Goal: Information Seeking & Learning: Learn about a topic

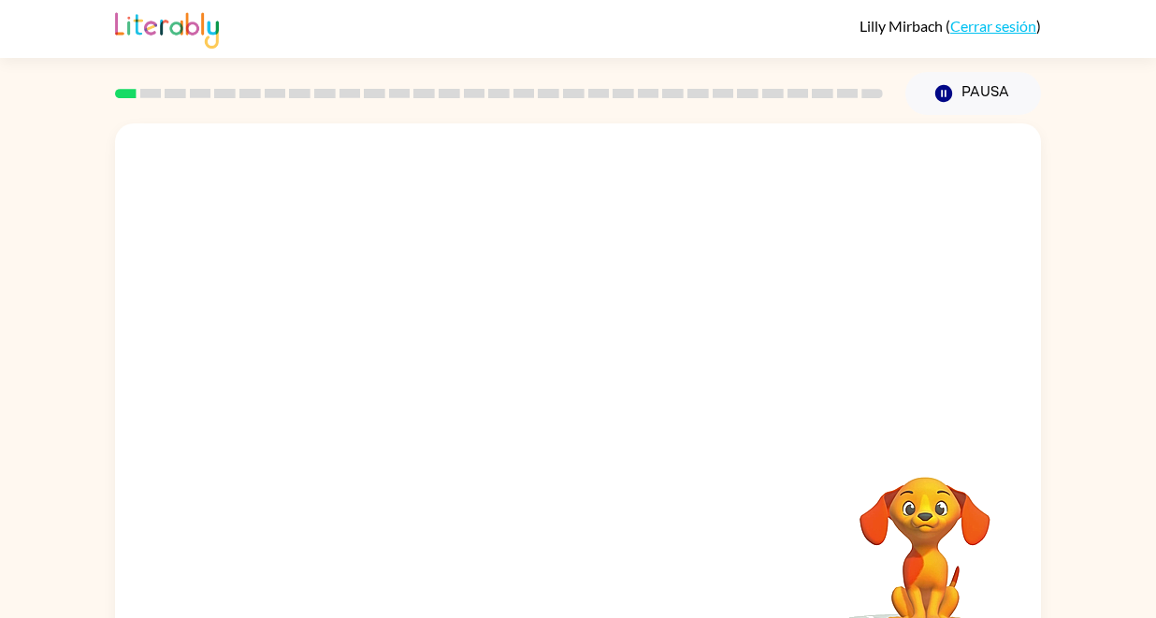
click at [359, 351] on video "Tu navegador debe admitir la reproducción de archivos .mp4 para usar Literably.…" at bounding box center [578, 280] width 926 height 314
click at [361, 345] on video "Tu navegador debe admitir la reproducción de archivos .mp4 para usar Literably.…" at bounding box center [578, 280] width 926 height 314
click at [568, 414] on icon "button" at bounding box center [578, 400] width 33 height 33
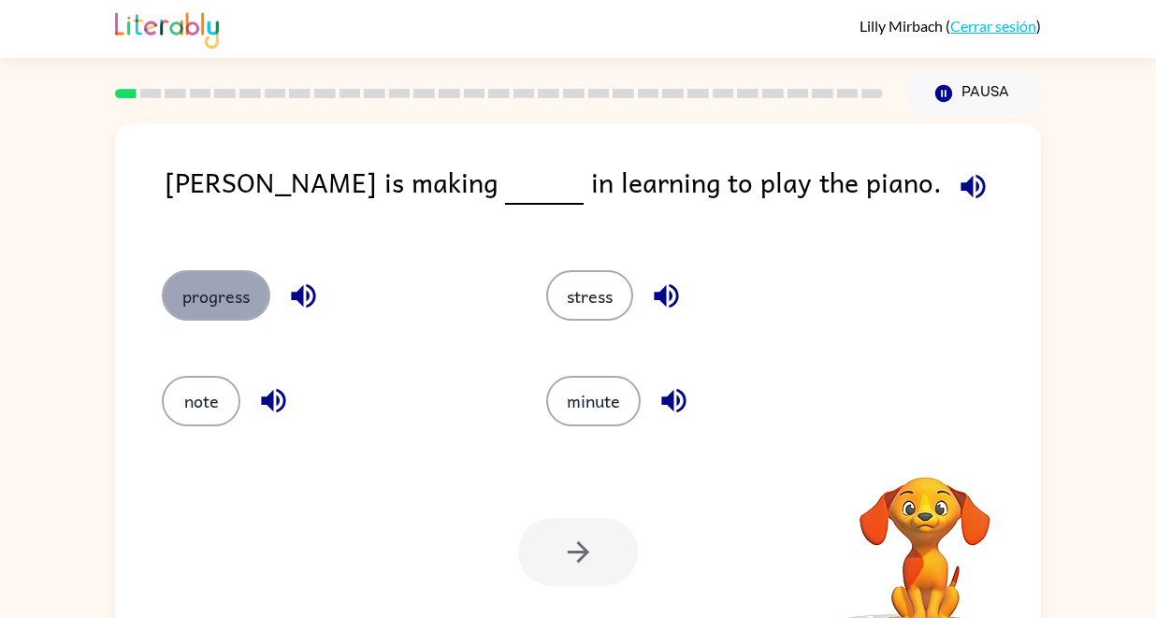
click at [220, 288] on button "progress" at bounding box center [216, 295] width 109 height 51
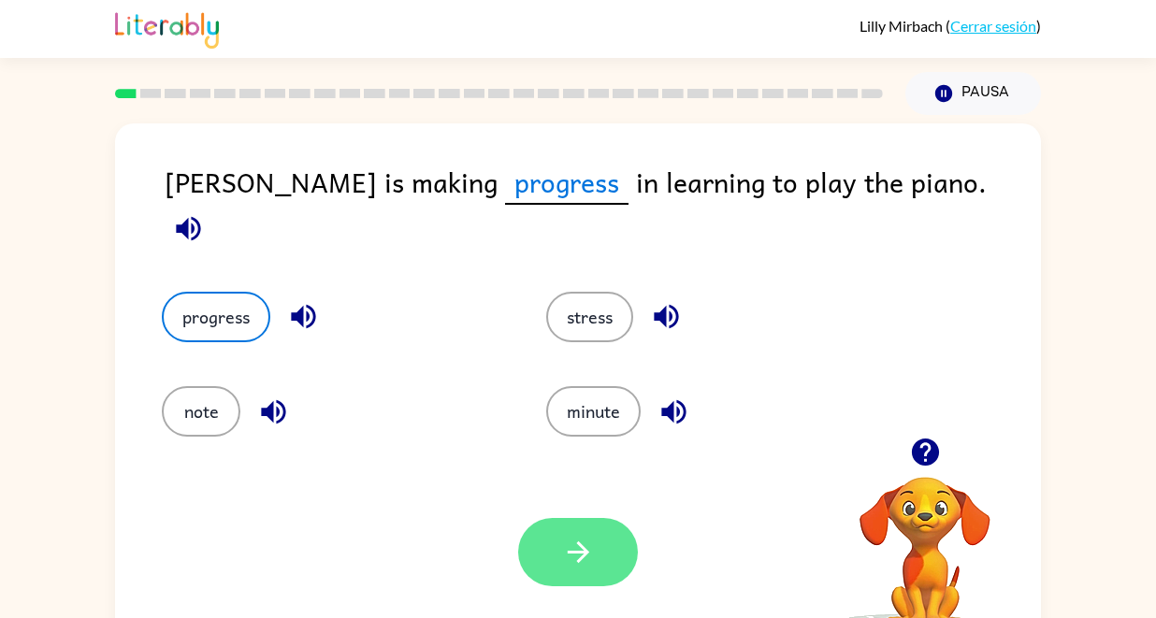
click at [604, 543] on button "button" at bounding box center [578, 552] width 120 height 68
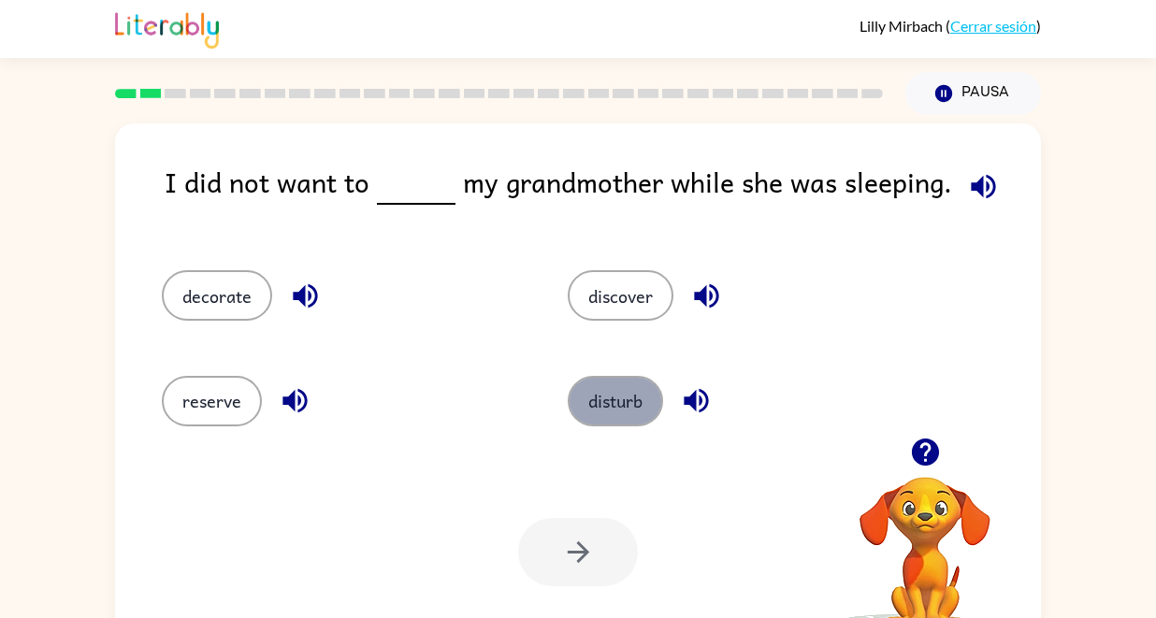
click at [628, 401] on button "disturb" at bounding box center [615, 401] width 95 height 51
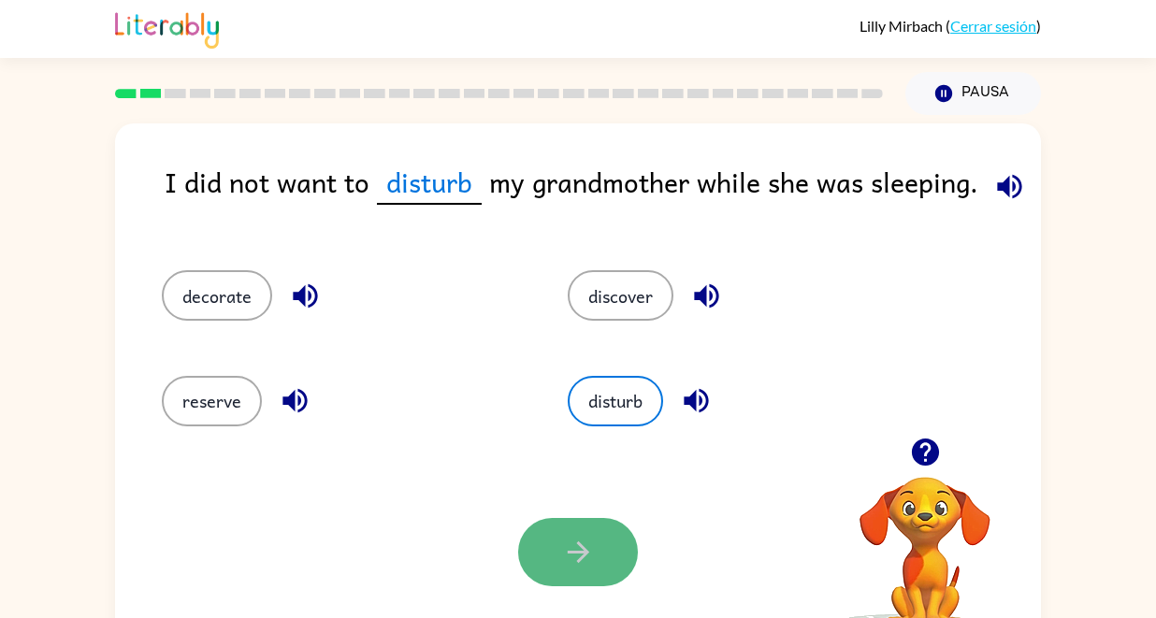
click at [539, 558] on button "button" at bounding box center [578, 552] width 120 height 68
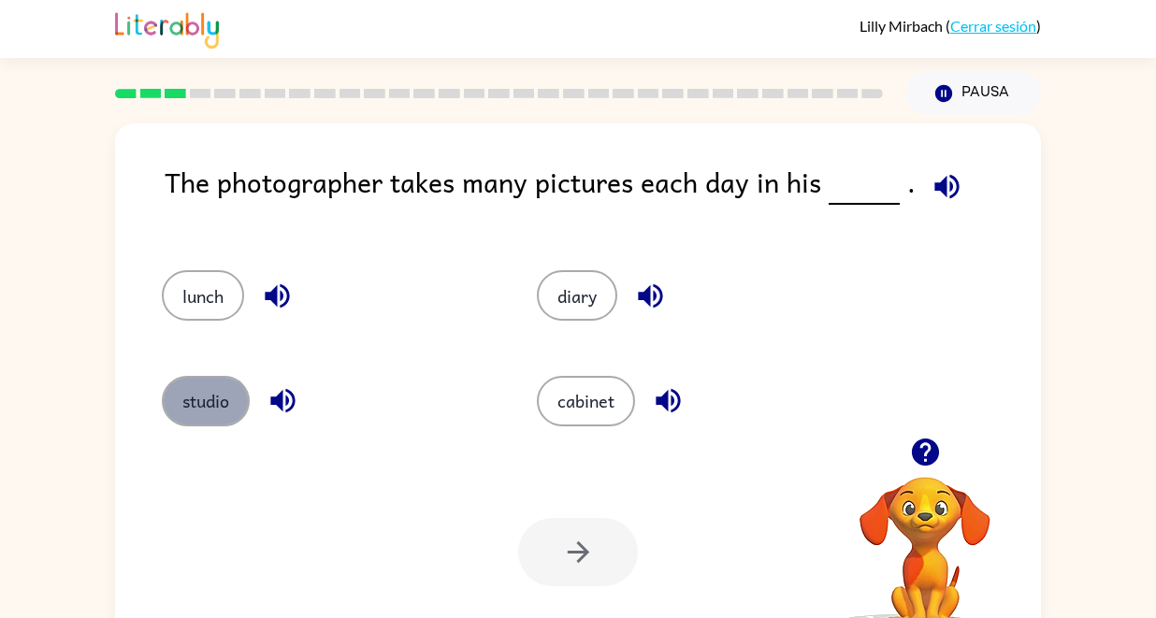
click at [202, 395] on button "studio" at bounding box center [206, 401] width 88 height 51
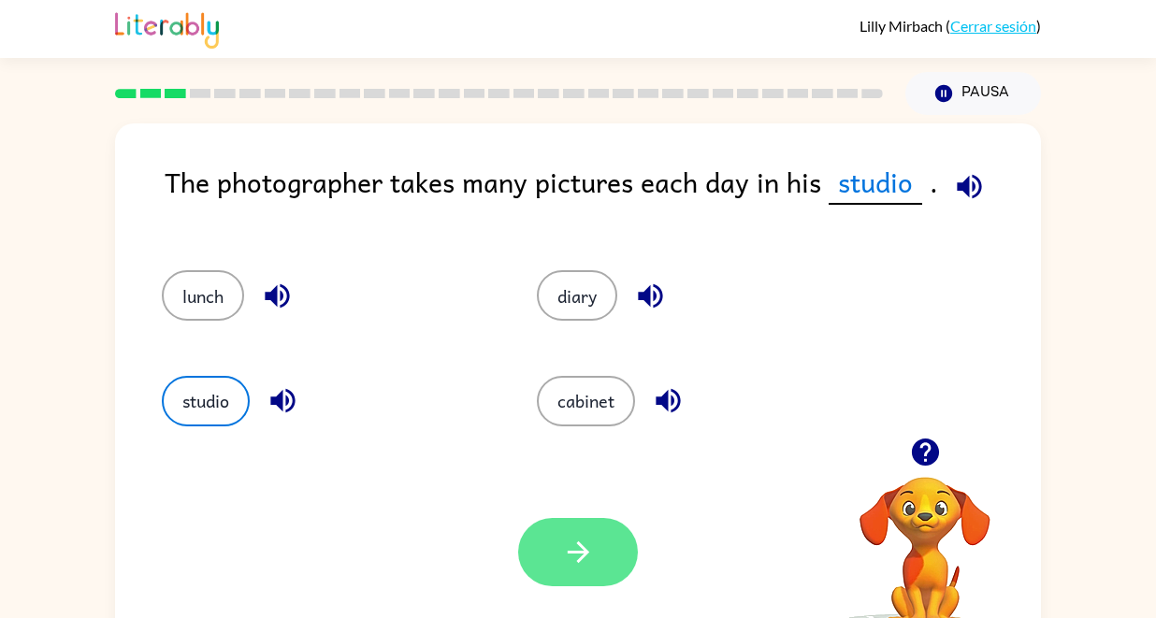
click at [582, 544] on icon "button" at bounding box center [578, 552] width 33 height 33
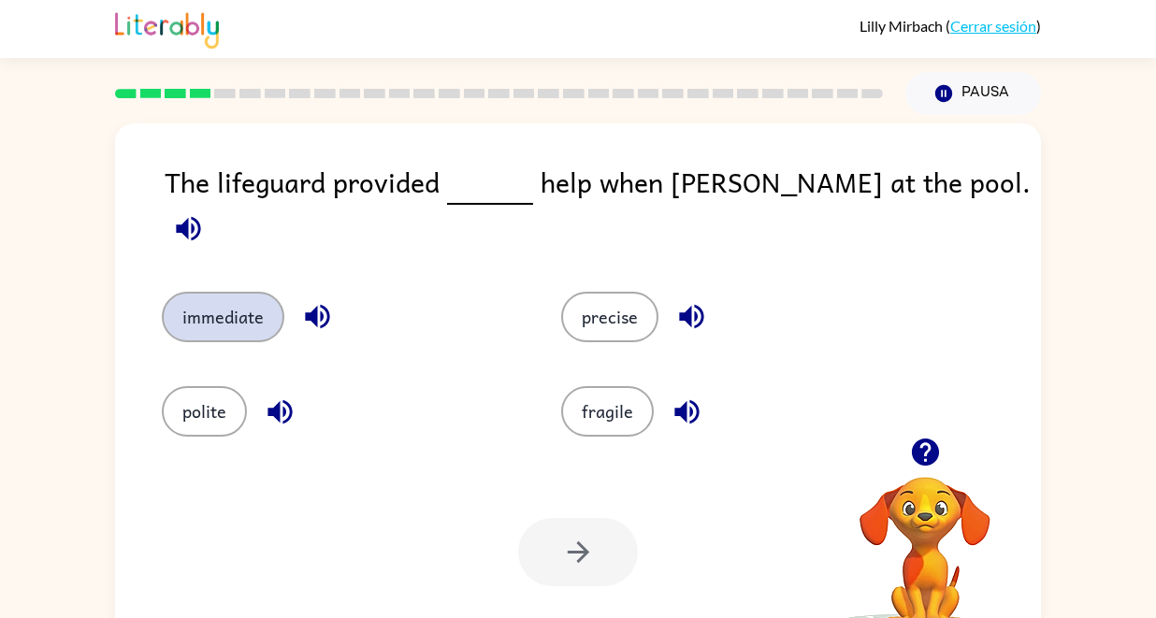
click at [212, 292] on button "immediate" at bounding box center [223, 317] width 123 height 51
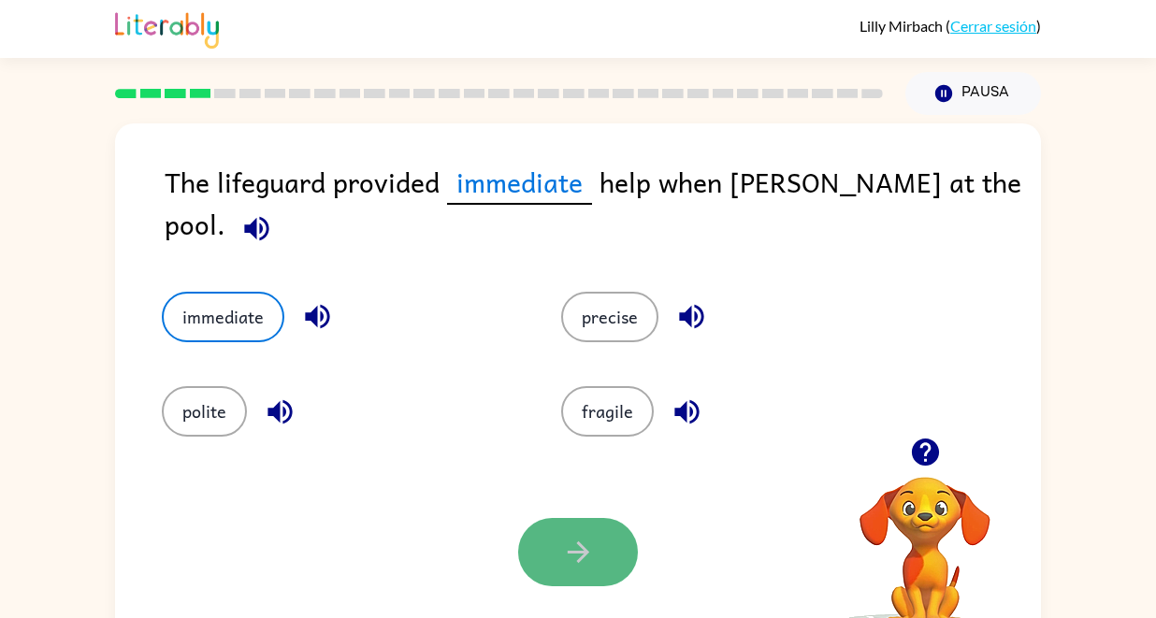
click at [579, 543] on icon "button" at bounding box center [578, 552] width 33 height 33
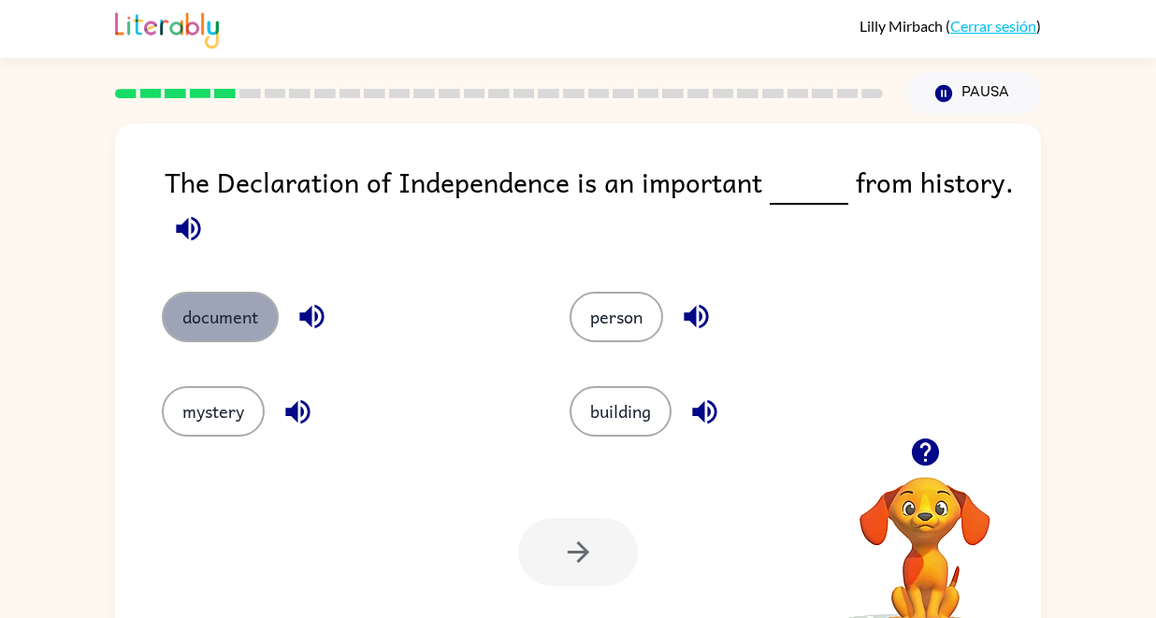
click at [222, 315] on button "document" at bounding box center [220, 317] width 117 height 51
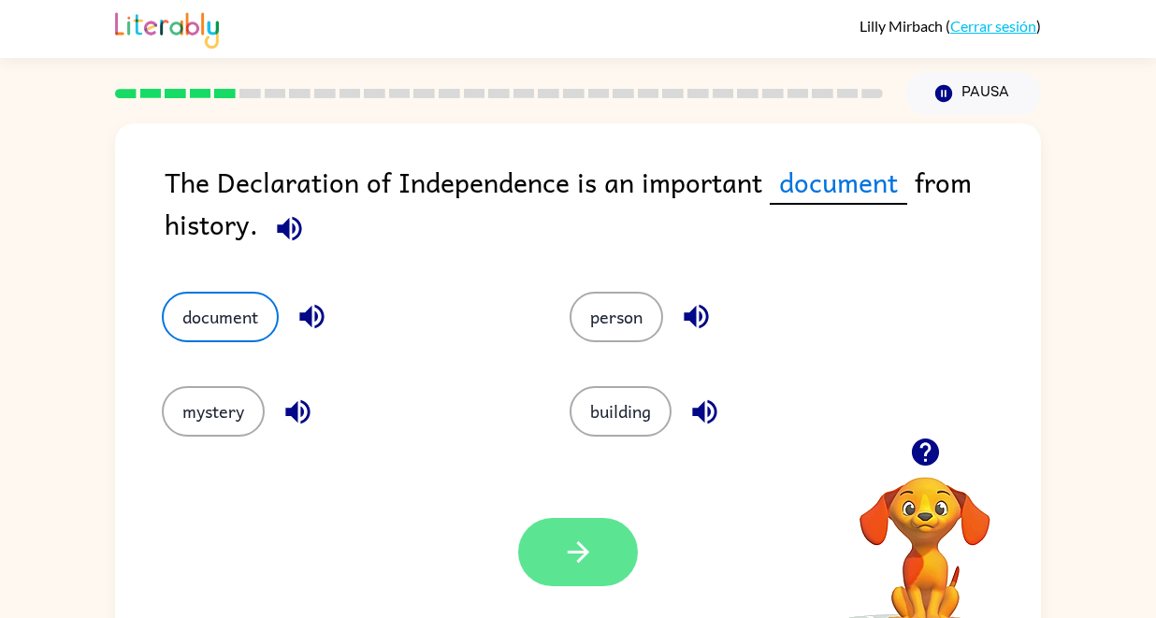
click at [565, 565] on icon "button" at bounding box center [578, 552] width 33 height 33
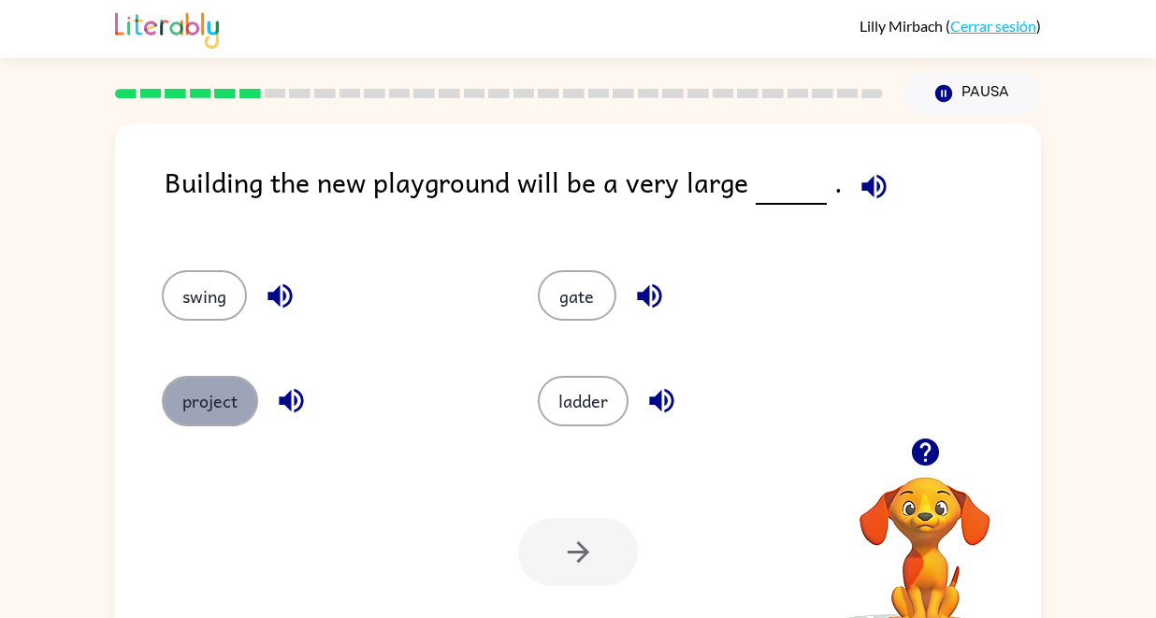
click at [197, 389] on button "project" at bounding box center [210, 401] width 96 height 51
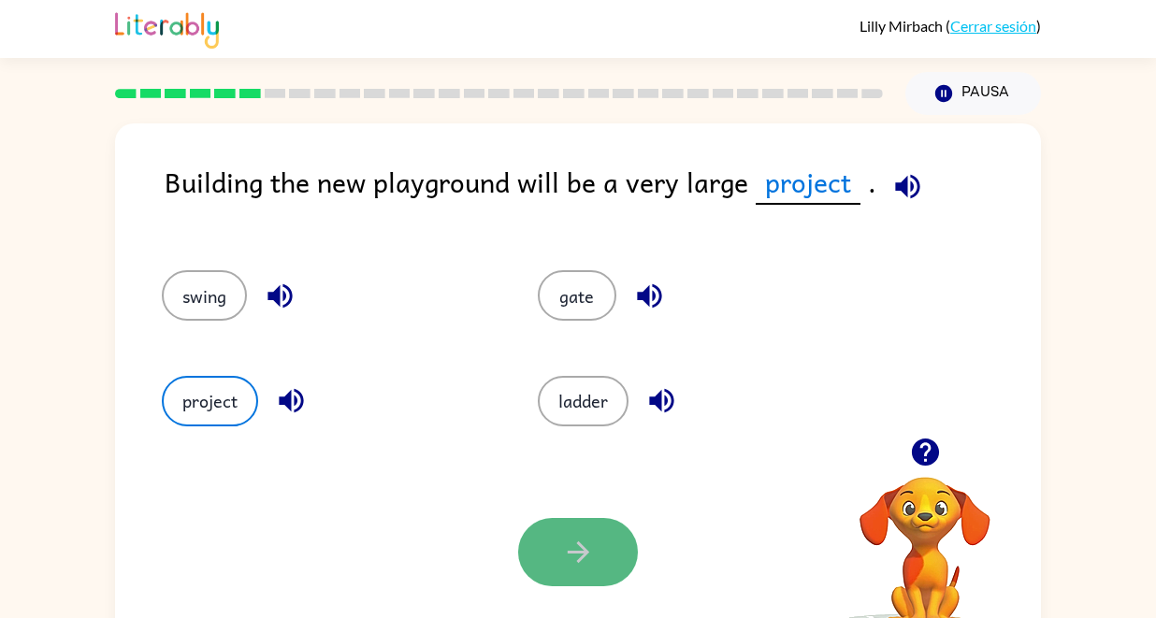
click at [600, 543] on button "button" at bounding box center [578, 552] width 120 height 68
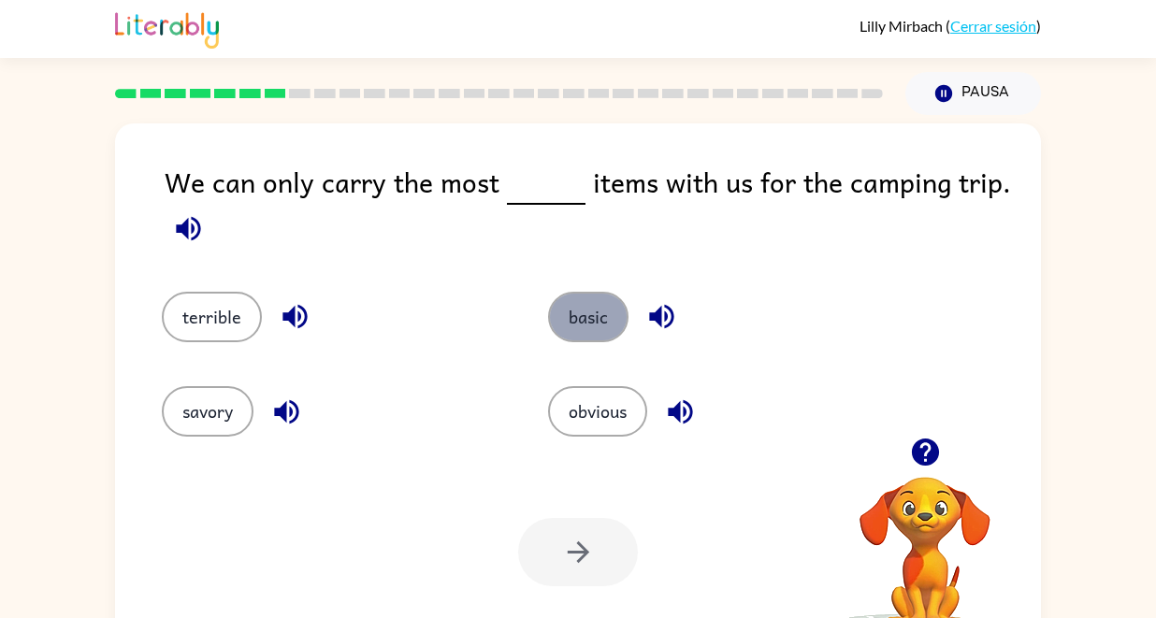
click at [577, 334] on button "basic" at bounding box center [588, 317] width 80 height 51
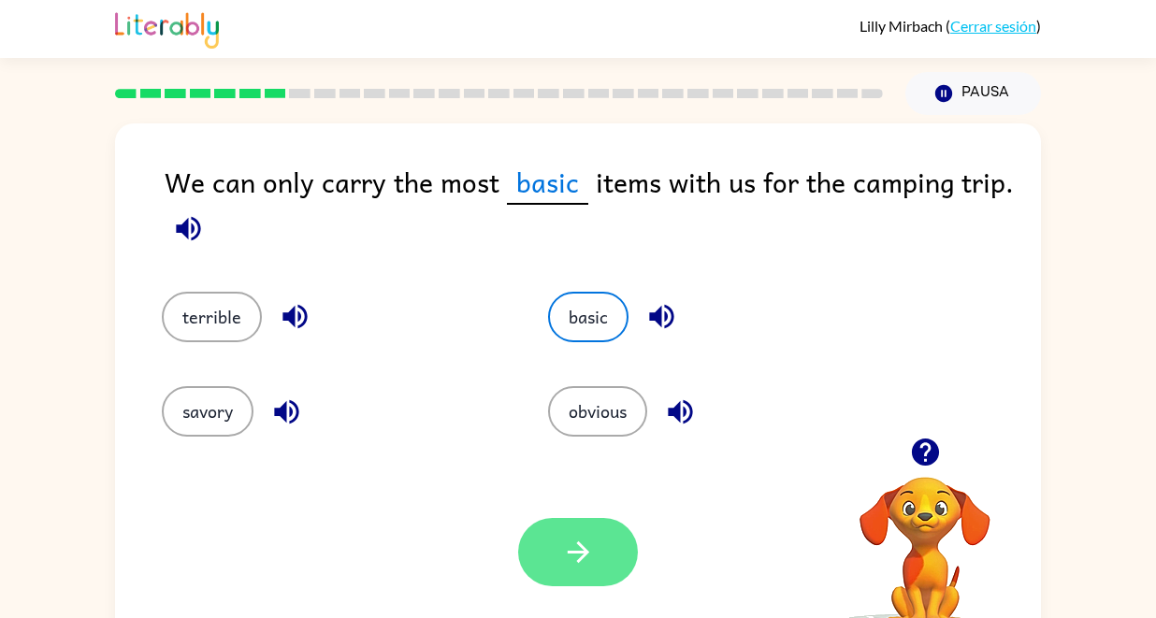
click at [569, 553] on icon "button" at bounding box center [578, 553] width 22 height 22
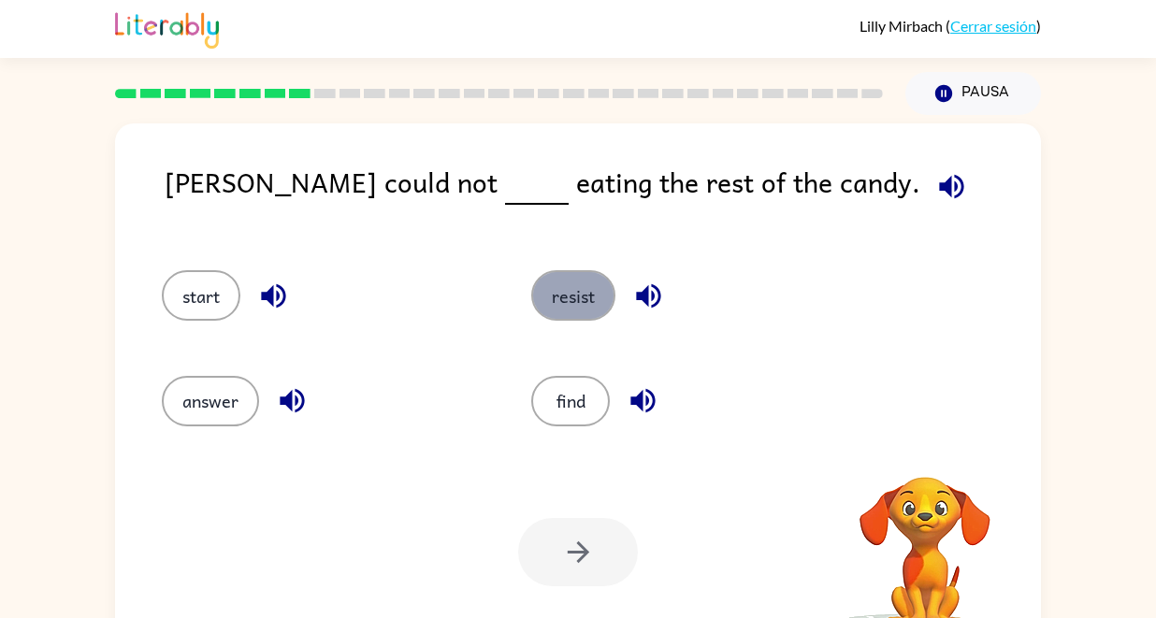
click at [563, 294] on button "resist" at bounding box center [573, 295] width 84 height 51
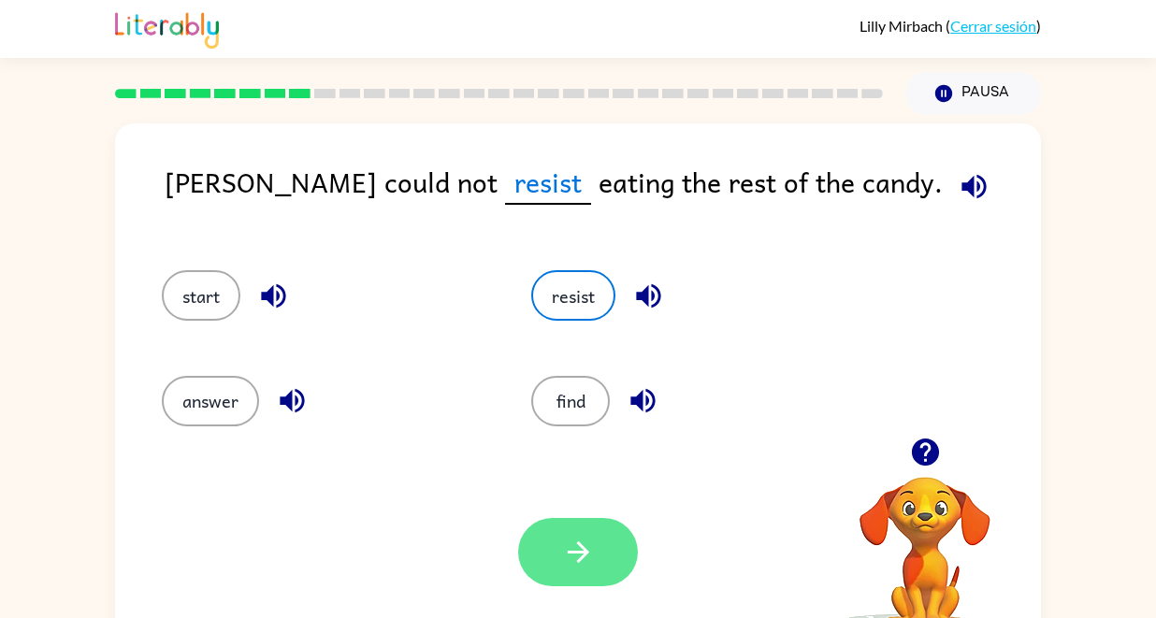
click at [580, 558] on icon "button" at bounding box center [578, 553] width 22 height 22
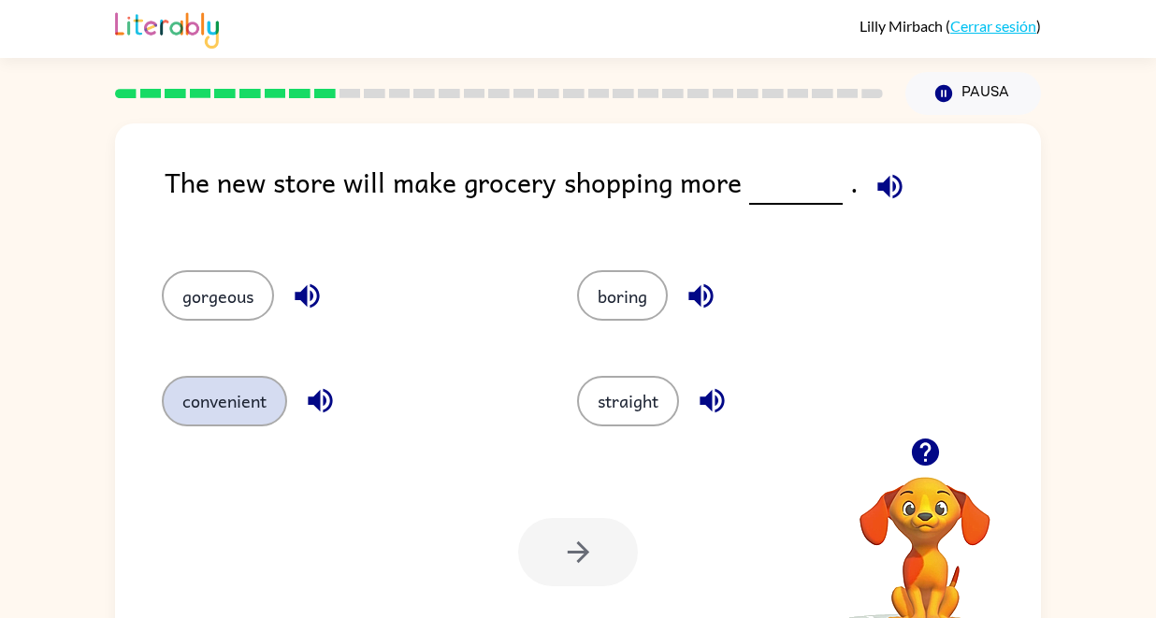
click at [208, 398] on button "convenient" at bounding box center [224, 401] width 125 height 51
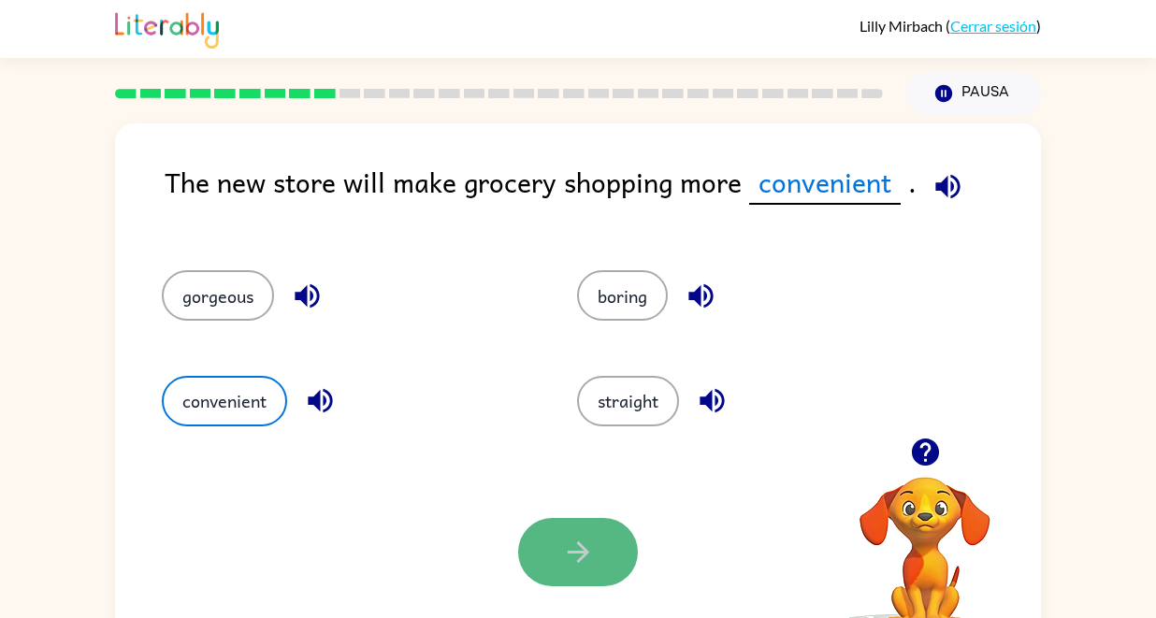
click at [578, 555] on icon "button" at bounding box center [578, 552] width 33 height 33
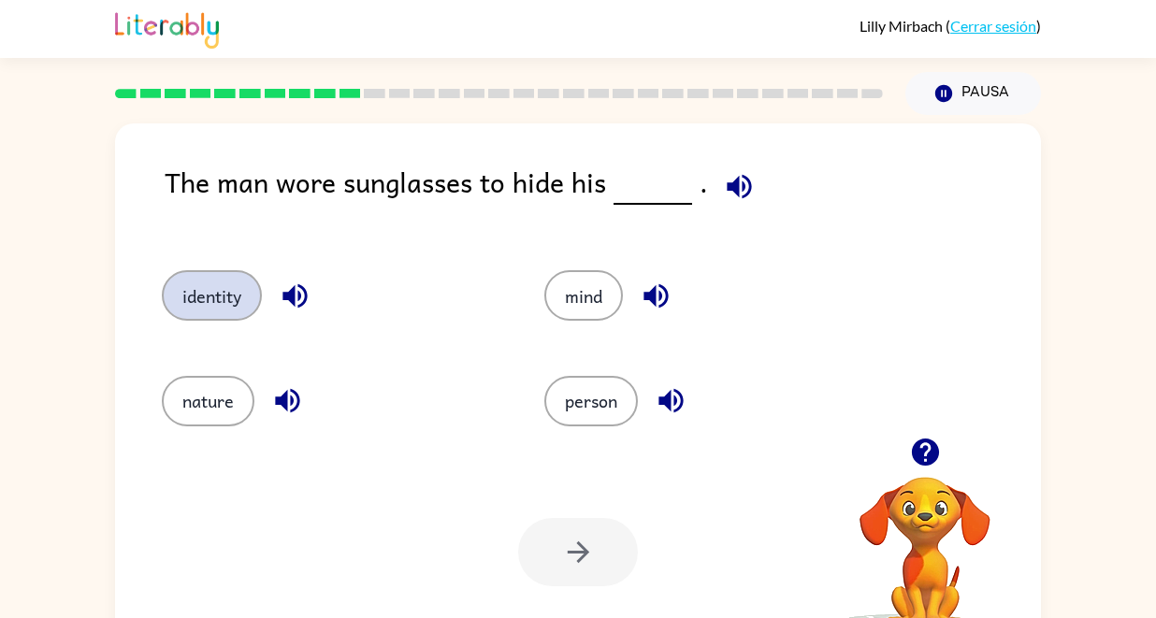
click at [192, 291] on button "identity" at bounding box center [212, 295] width 100 height 51
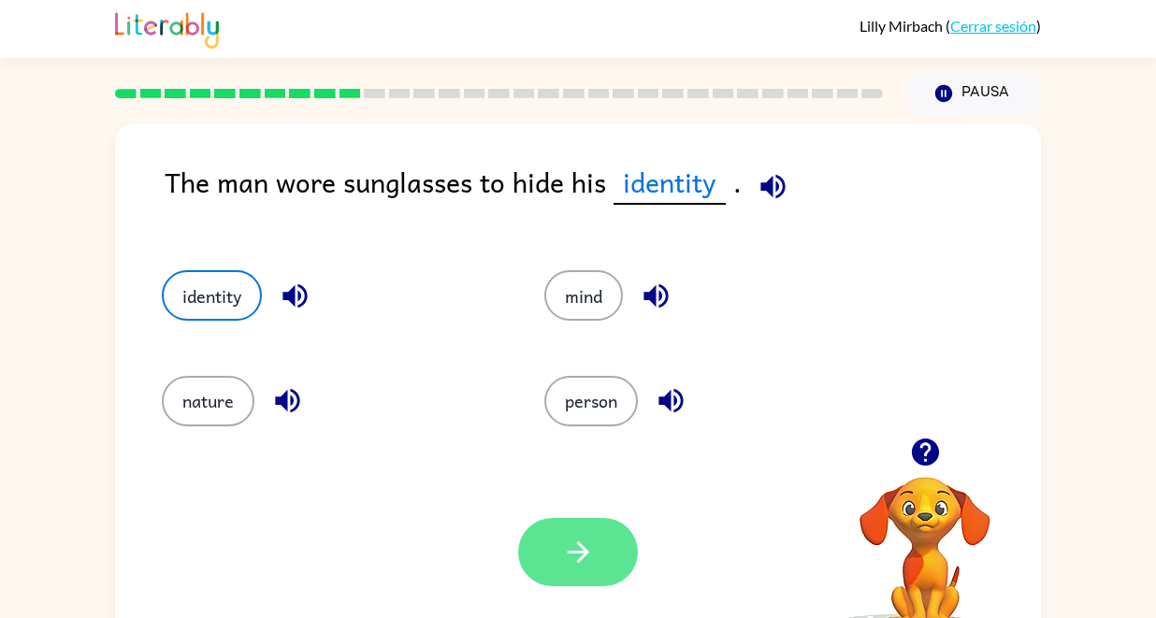
click at [557, 556] on button "button" at bounding box center [578, 552] width 120 height 68
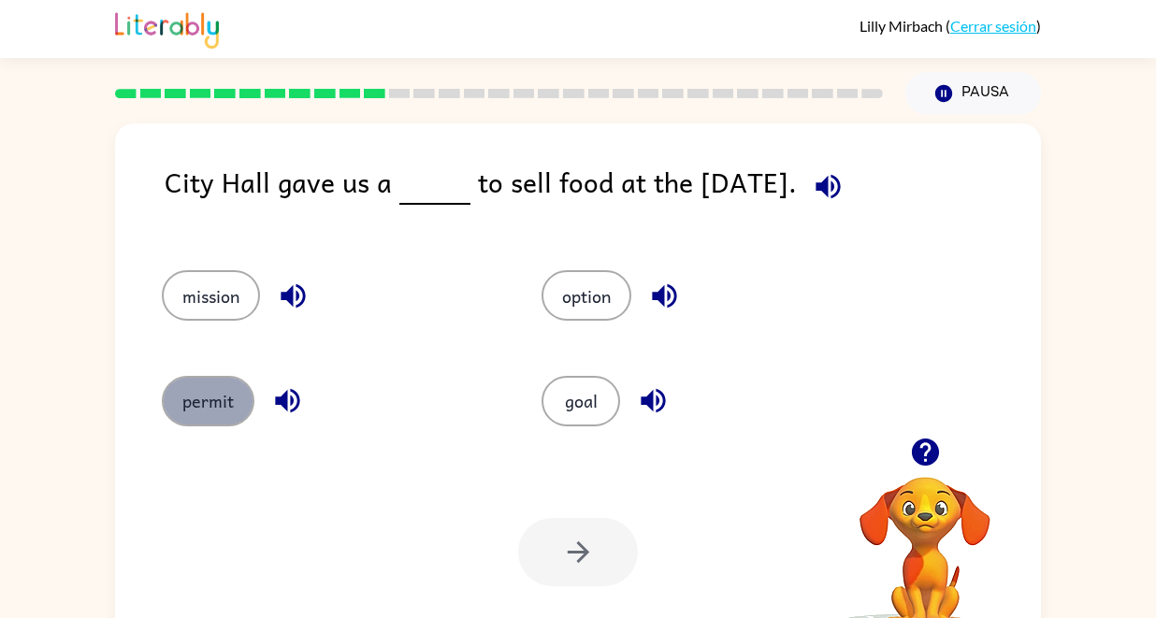
click at [228, 397] on button "permit" at bounding box center [208, 401] width 93 height 51
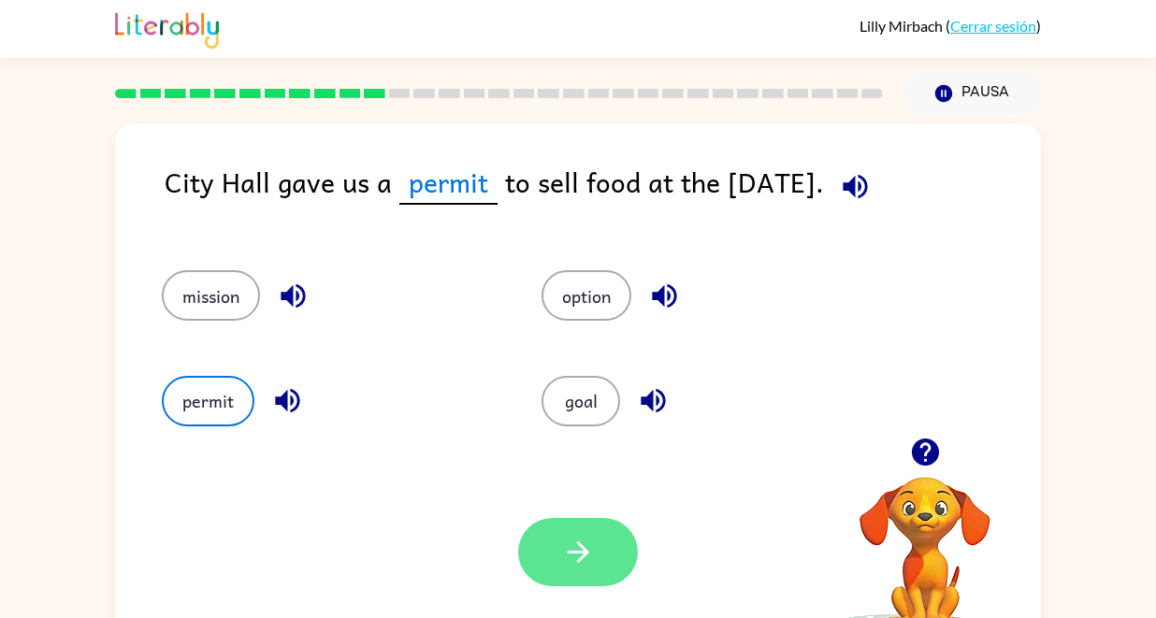
click at [583, 568] on icon "button" at bounding box center [578, 552] width 33 height 33
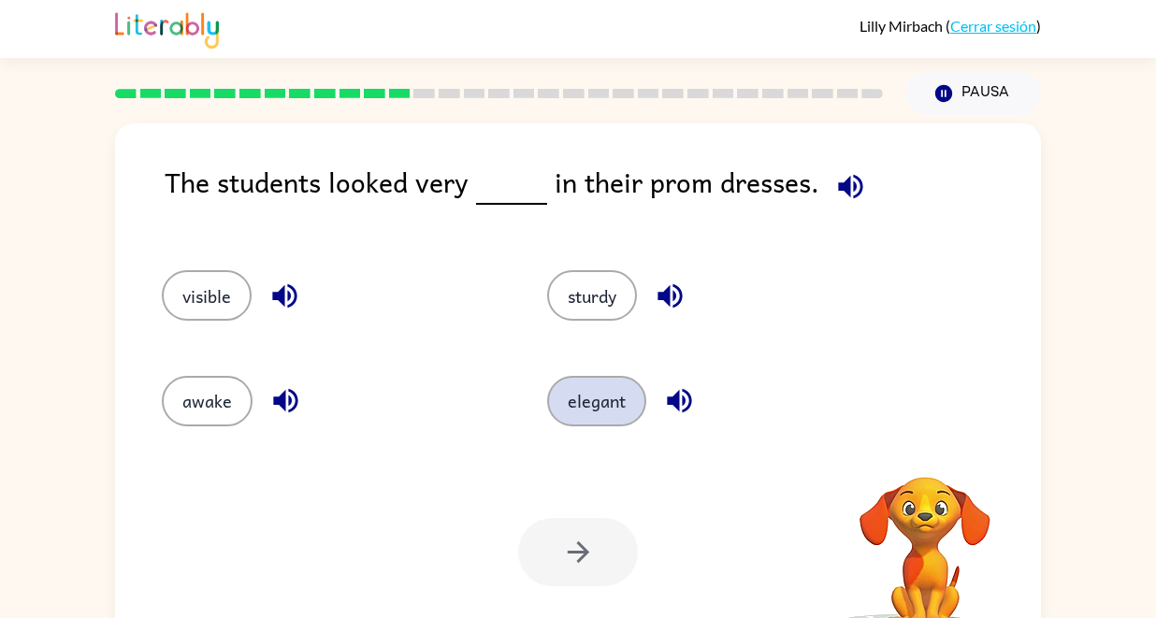
click at [596, 388] on button "elegant" at bounding box center [596, 401] width 99 height 51
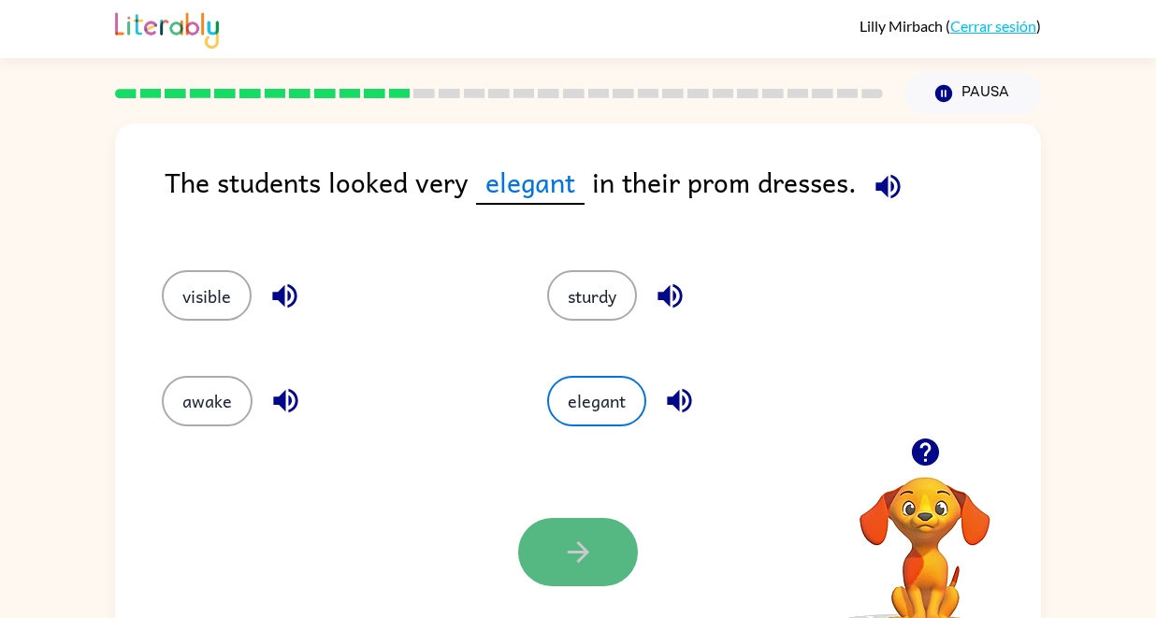
click at [575, 554] on icon "button" at bounding box center [578, 552] width 33 height 33
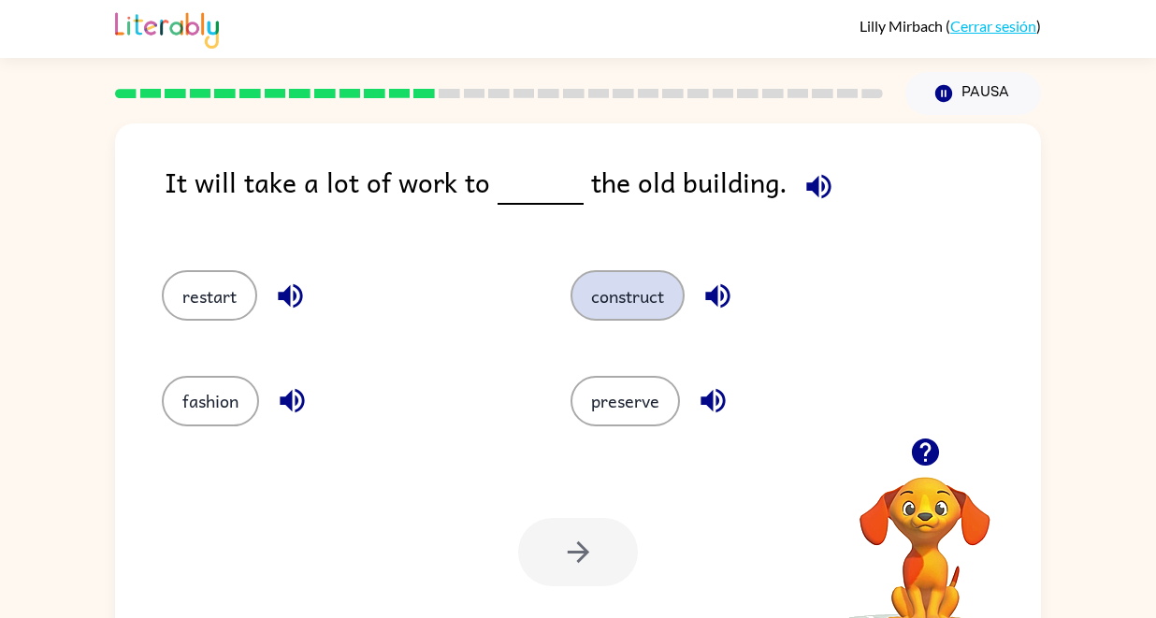
click at [642, 297] on button "construct" at bounding box center [628, 295] width 114 height 51
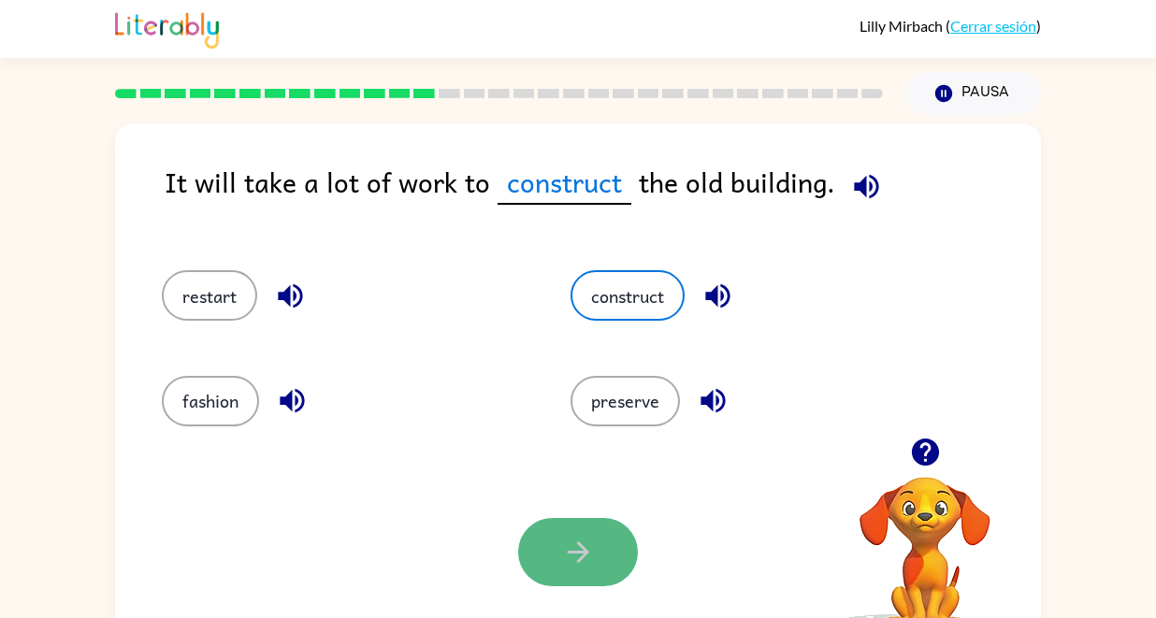
click at [570, 546] on icon "button" at bounding box center [578, 552] width 33 height 33
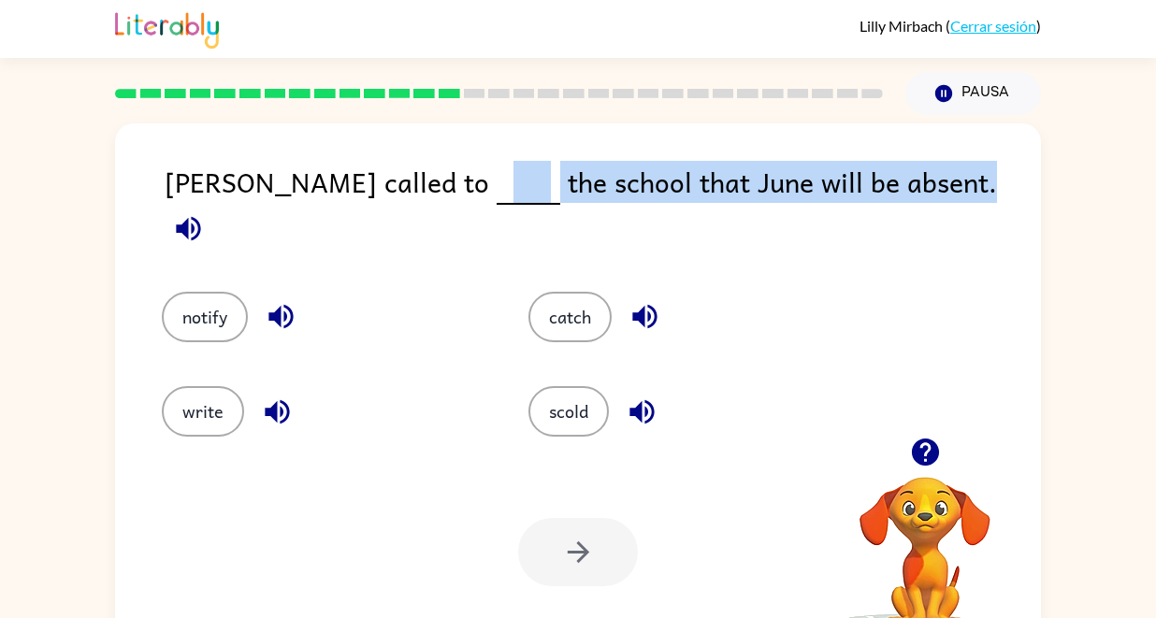
drag, startPoint x: 422, startPoint y: 198, endPoint x: 829, endPoint y: 312, distance: 422.6
click at [834, 291] on div "[PERSON_NAME] called to the school that June will be absent. notify catch write…" at bounding box center [578, 390] width 926 height 534
click at [829, 312] on div "catch" at bounding box center [691, 317] width 324 height 51
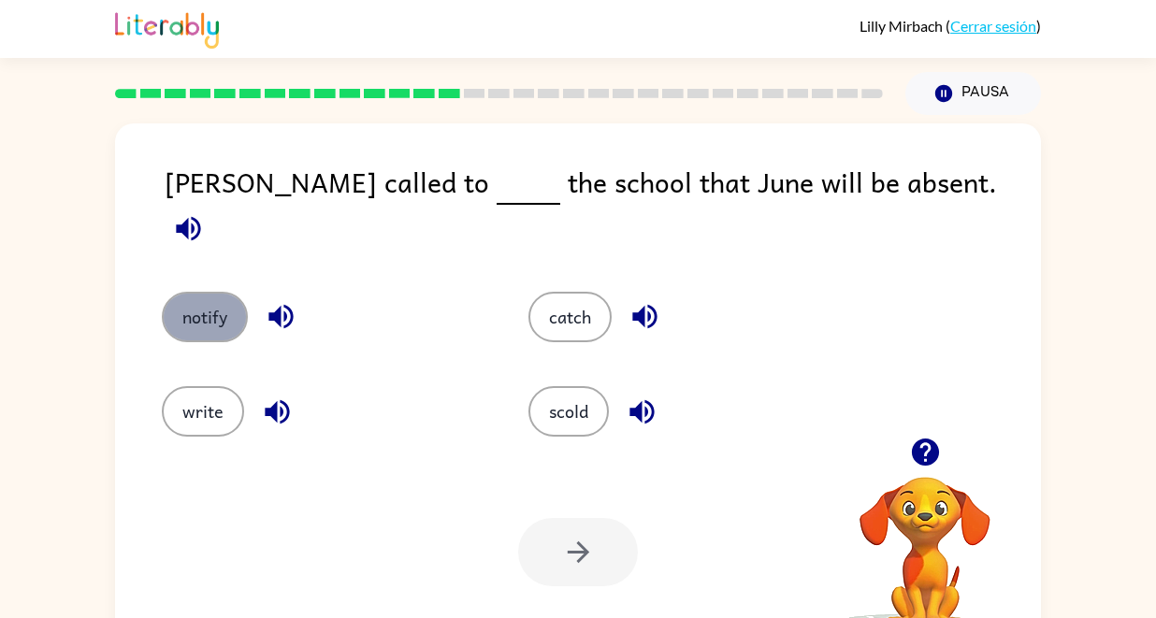
click at [206, 294] on button "notify" at bounding box center [205, 317] width 86 height 51
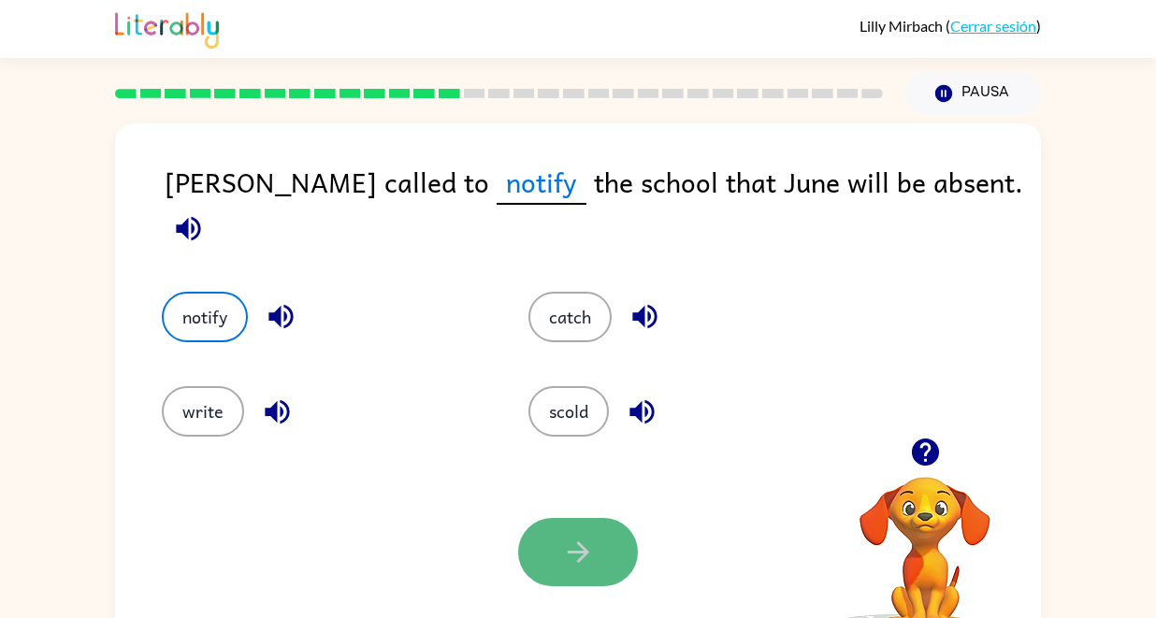
click at [597, 549] on button "button" at bounding box center [578, 552] width 120 height 68
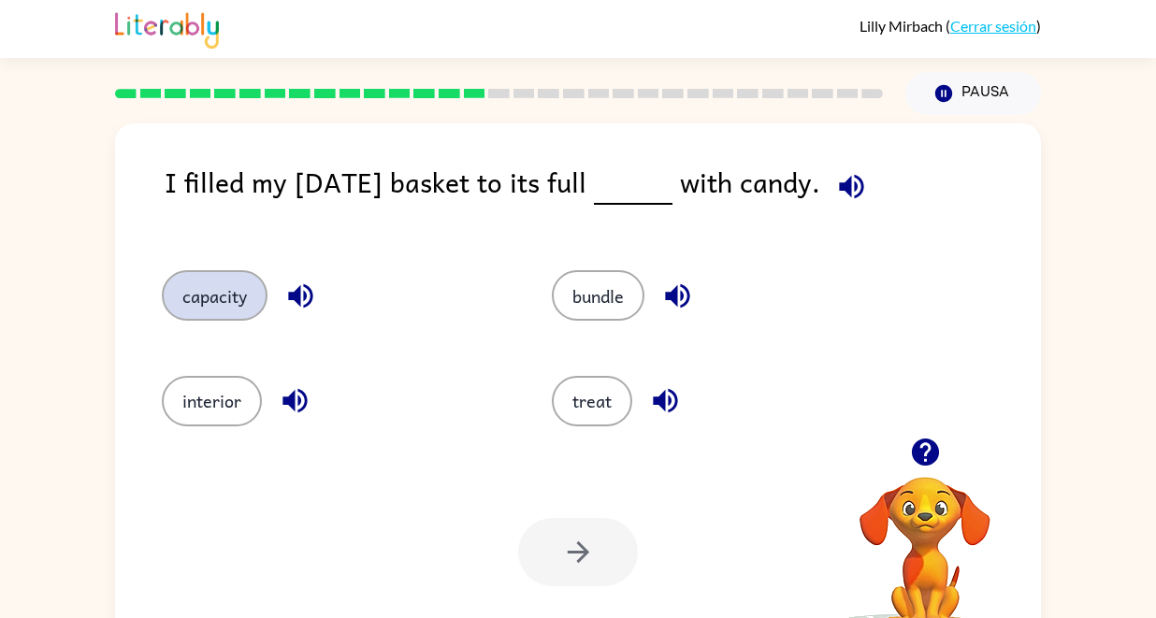
click at [219, 303] on button "capacity" at bounding box center [215, 295] width 106 height 51
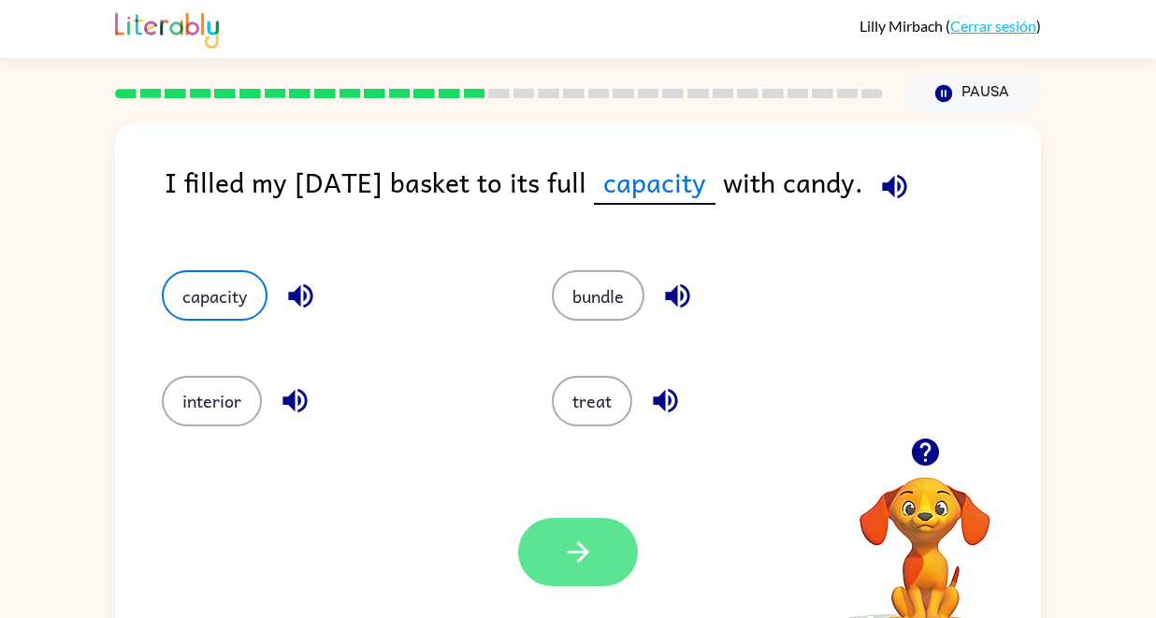
click at [603, 552] on button "button" at bounding box center [578, 552] width 120 height 68
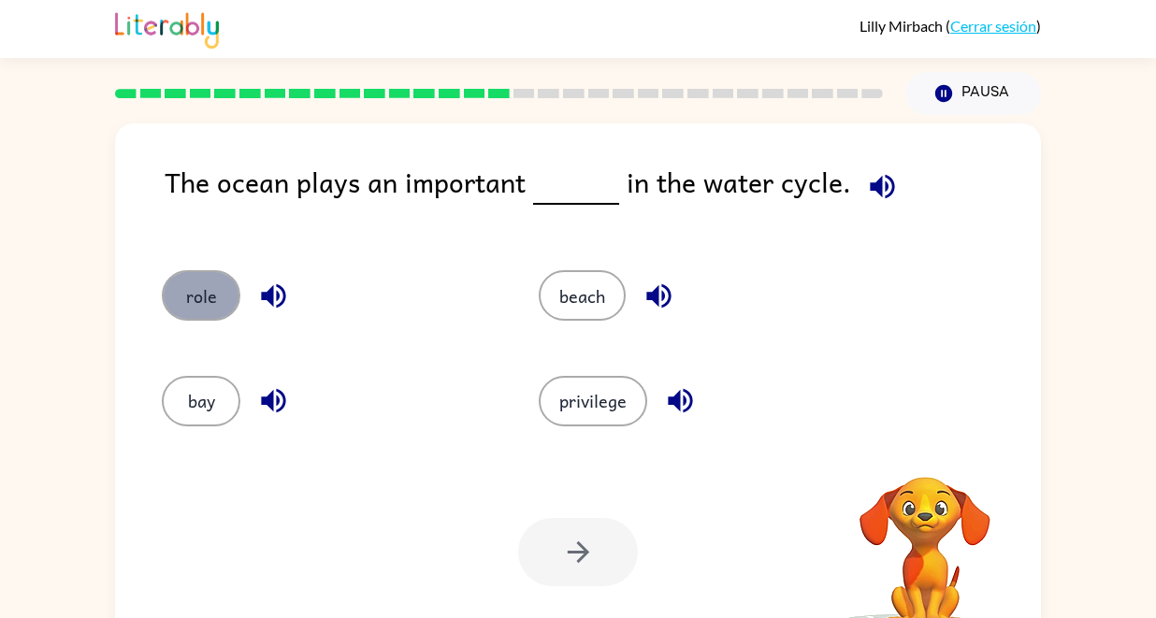
click at [208, 301] on button "role" at bounding box center [201, 295] width 79 height 51
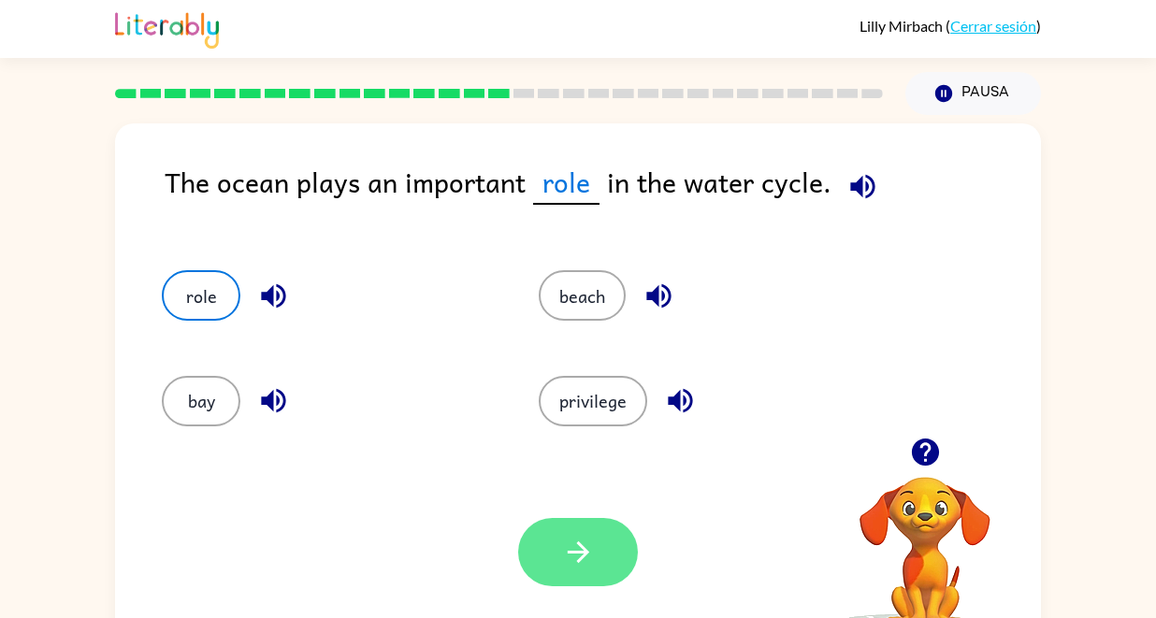
click at [566, 544] on icon "button" at bounding box center [578, 552] width 33 height 33
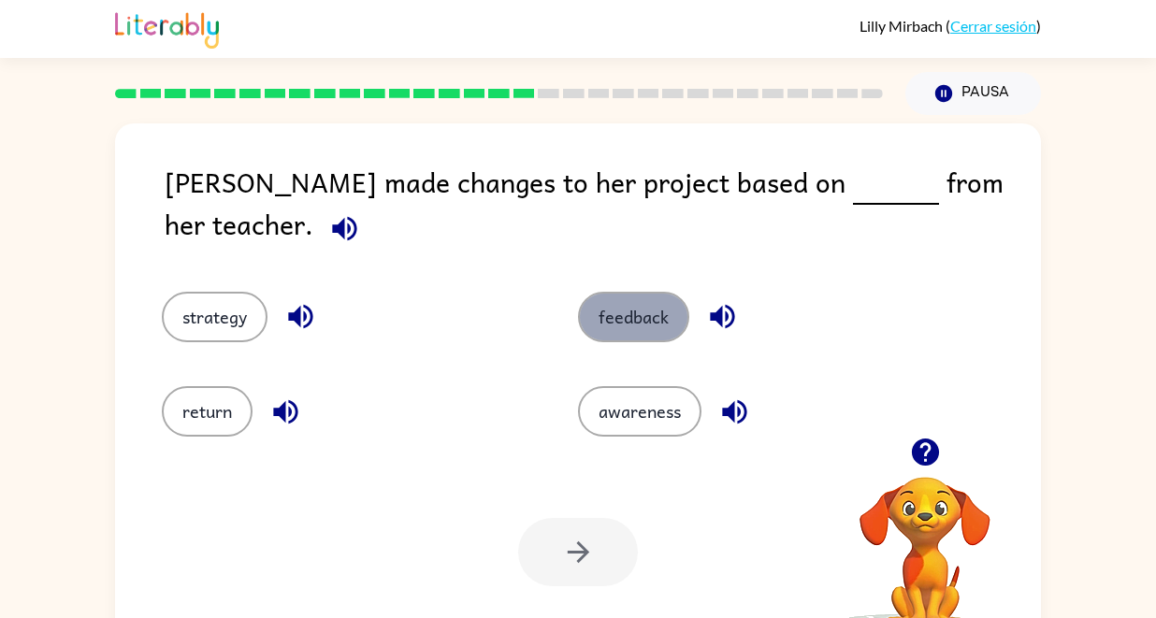
click at [604, 292] on button "feedback" at bounding box center [633, 317] width 111 height 51
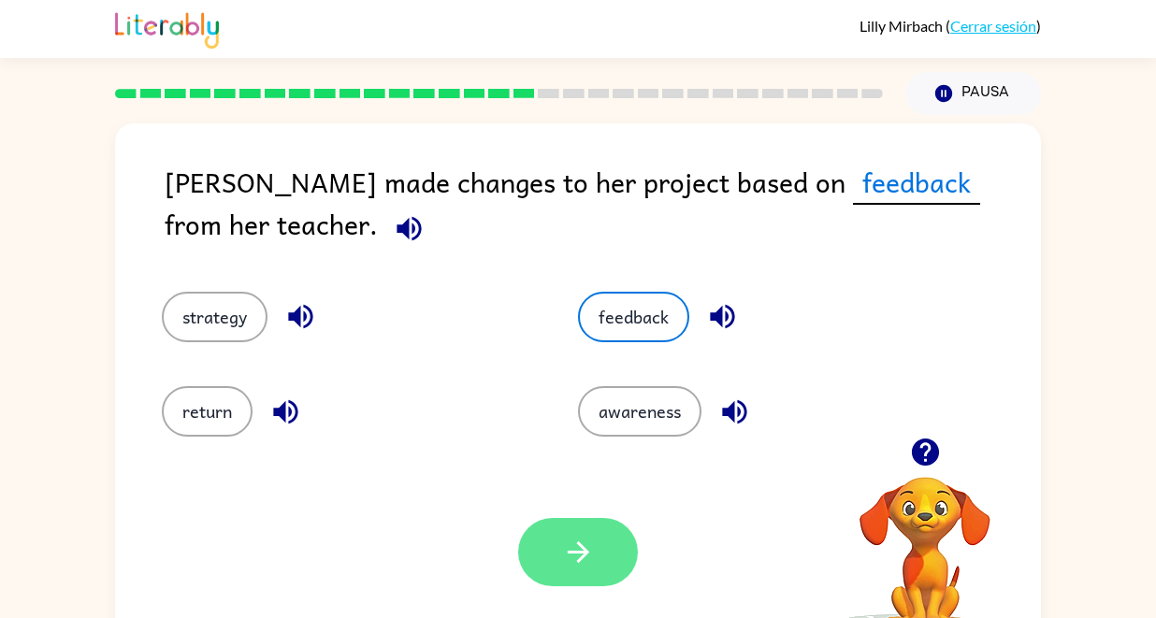
click at [555, 556] on button "button" at bounding box center [578, 552] width 120 height 68
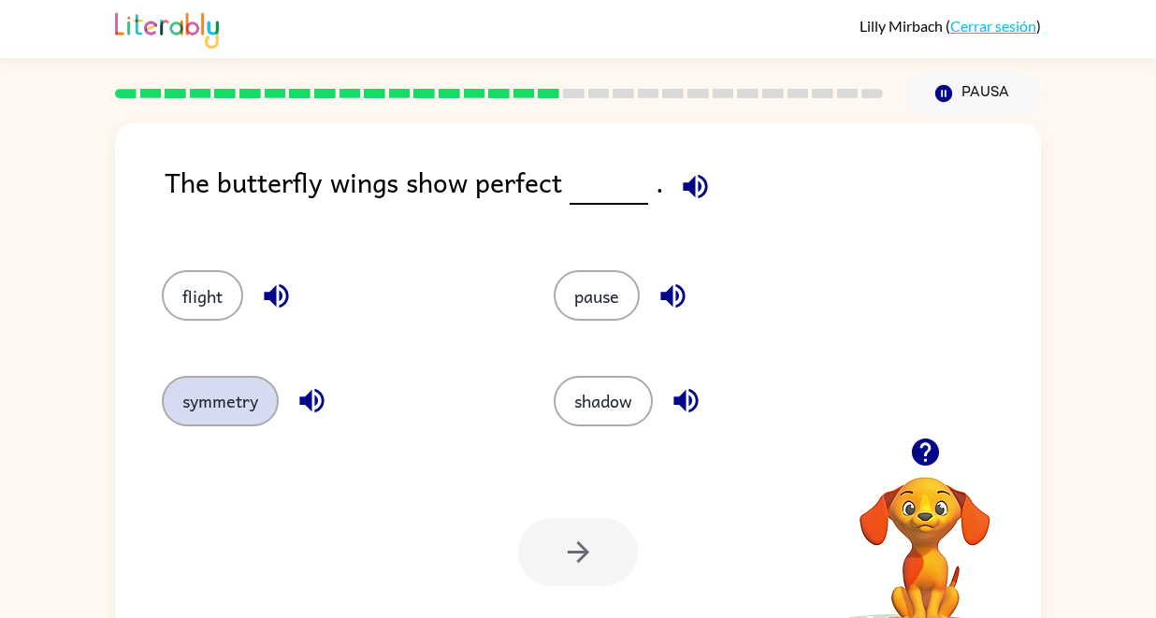
click at [243, 392] on button "symmetry" at bounding box center [220, 401] width 117 height 51
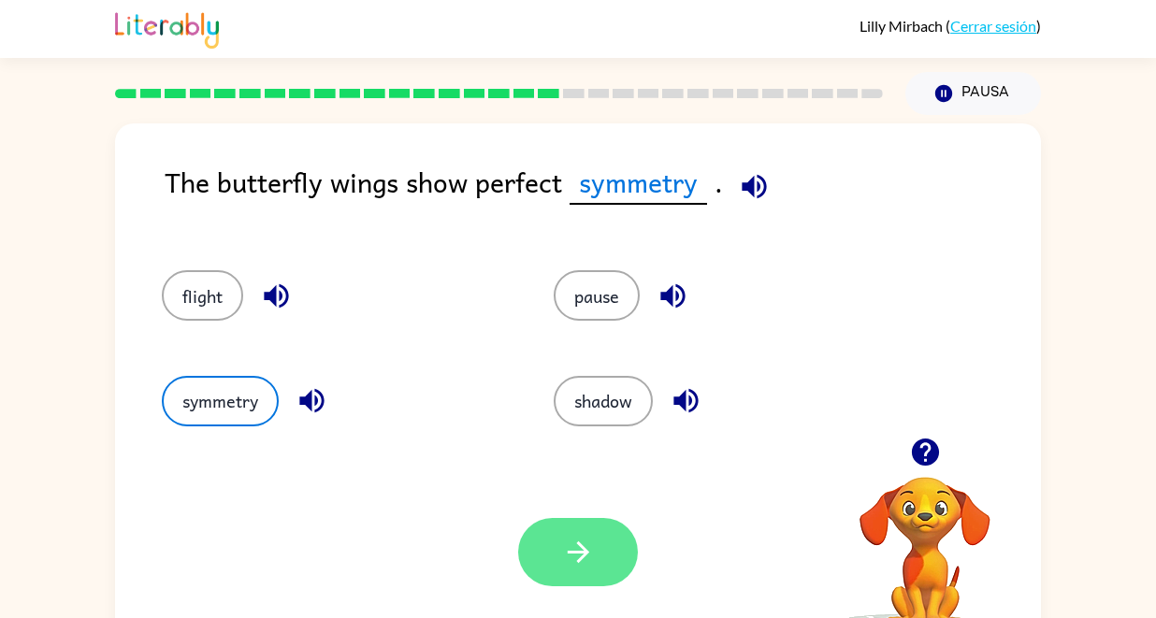
click at [561, 534] on button "button" at bounding box center [578, 552] width 120 height 68
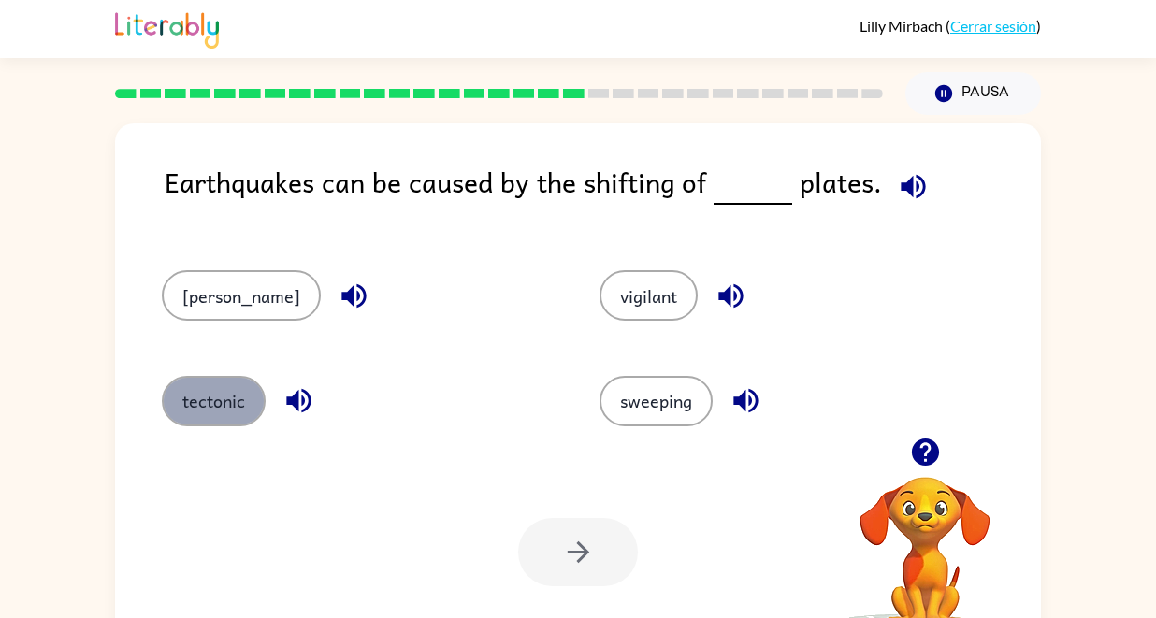
click at [233, 413] on button "tectonic" at bounding box center [214, 401] width 104 height 51
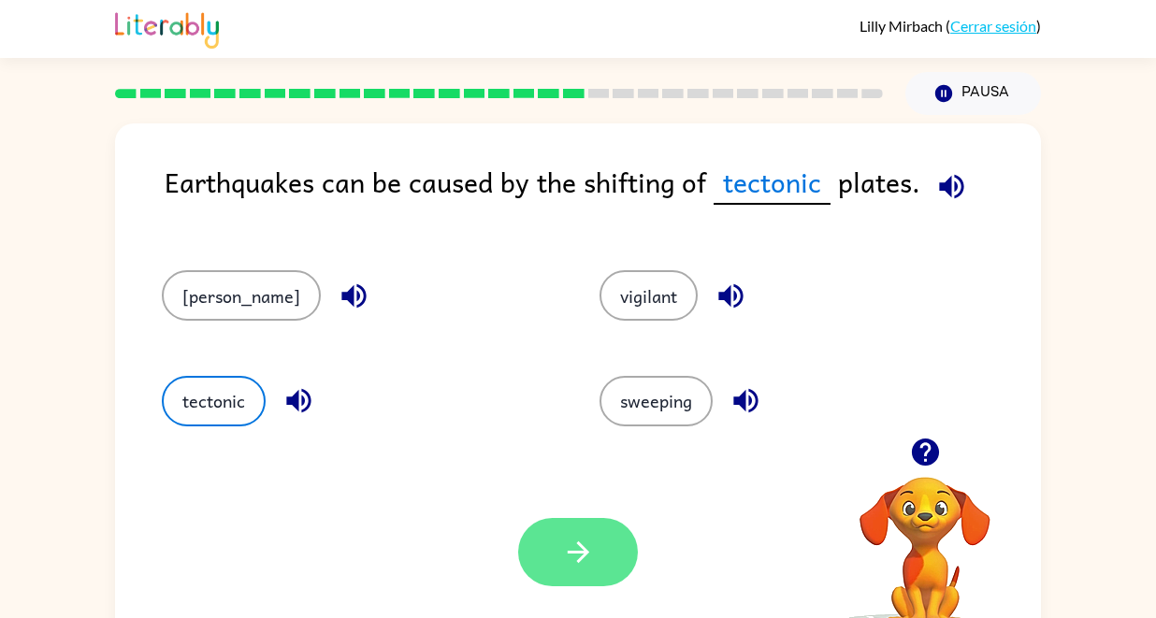
click at [558, 549] on button "button" at bounding box center [578, 552] width 120 height 68
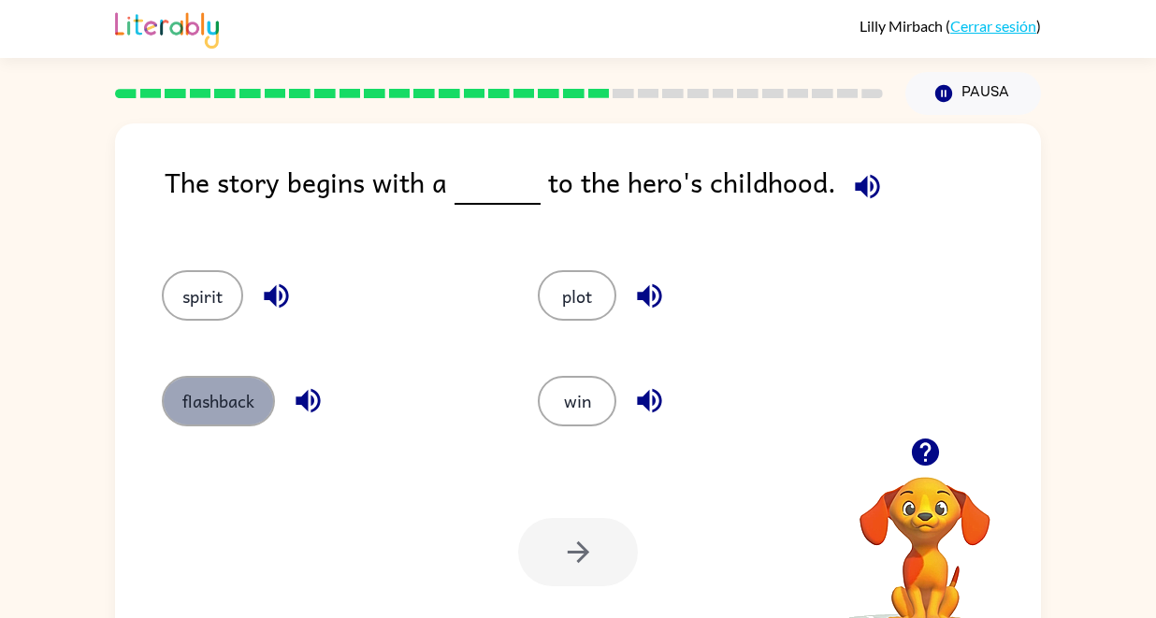
click at [243, 398] on button "flashback" at bounding box center [218, 401] width 113 height 51
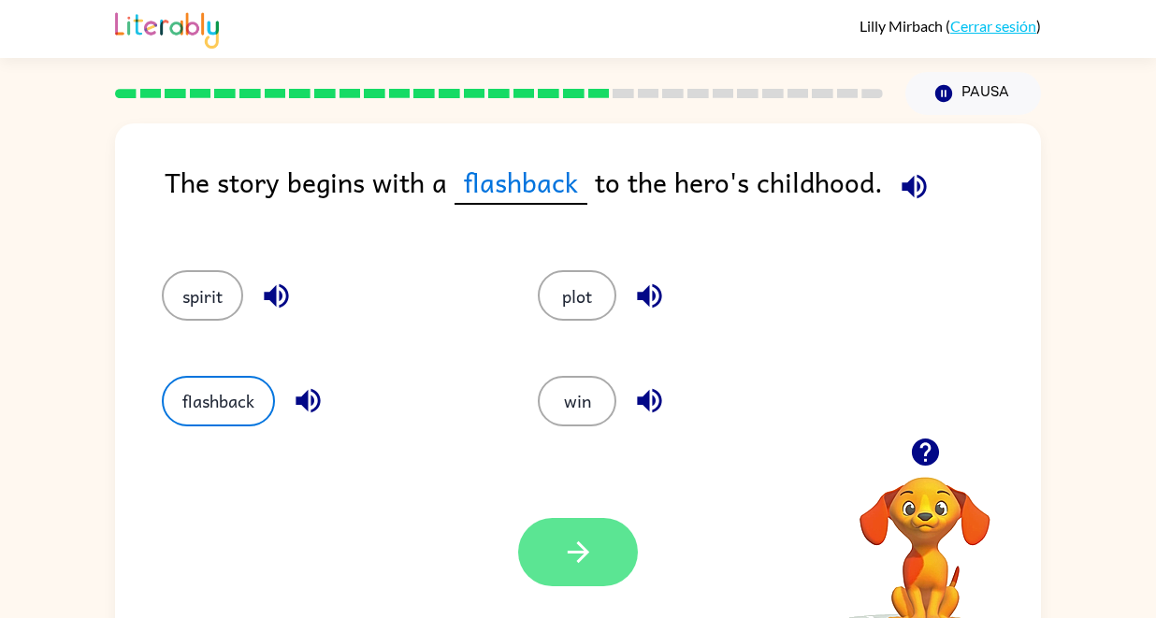
click at [592, 554] on icon "button" at bounding box center [578, 552] width 33 height 33
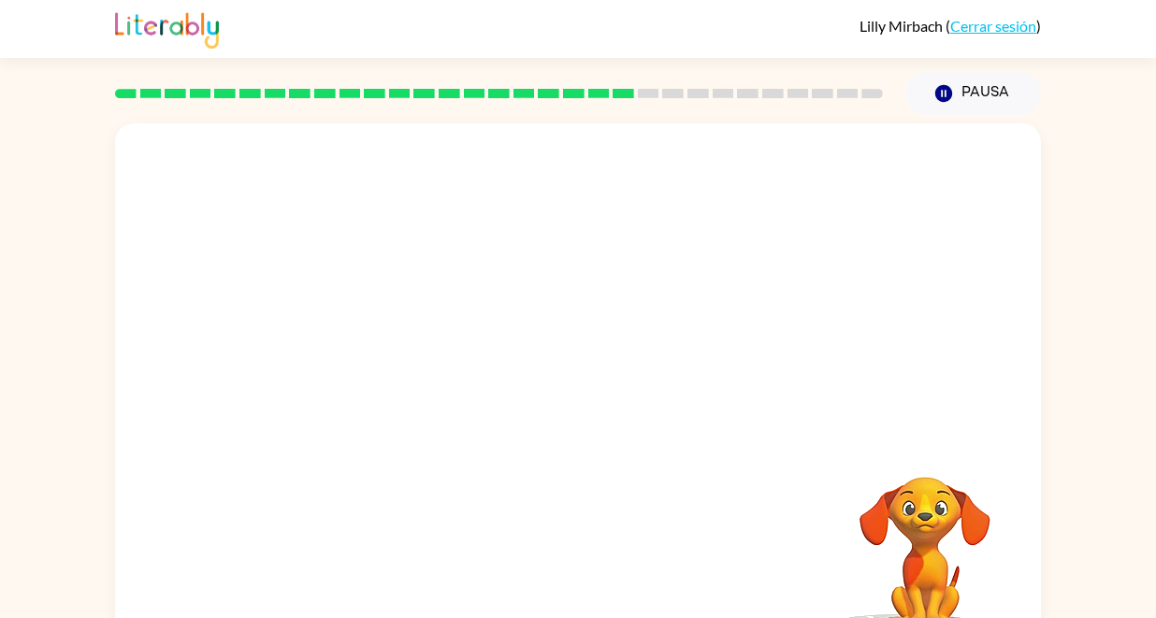
click at [411, 380] on video "Tu navegador debe admitir la reproducción de archivos .mp4 para usar Literably.…" at bounding box center [578, 280] width 926 height 314
click at [607, 474] on div at bounding box center [578, 390] width 926 height 534
click at [575, 419] on button "button" at bounding box center [578, 400] width 120 height 68
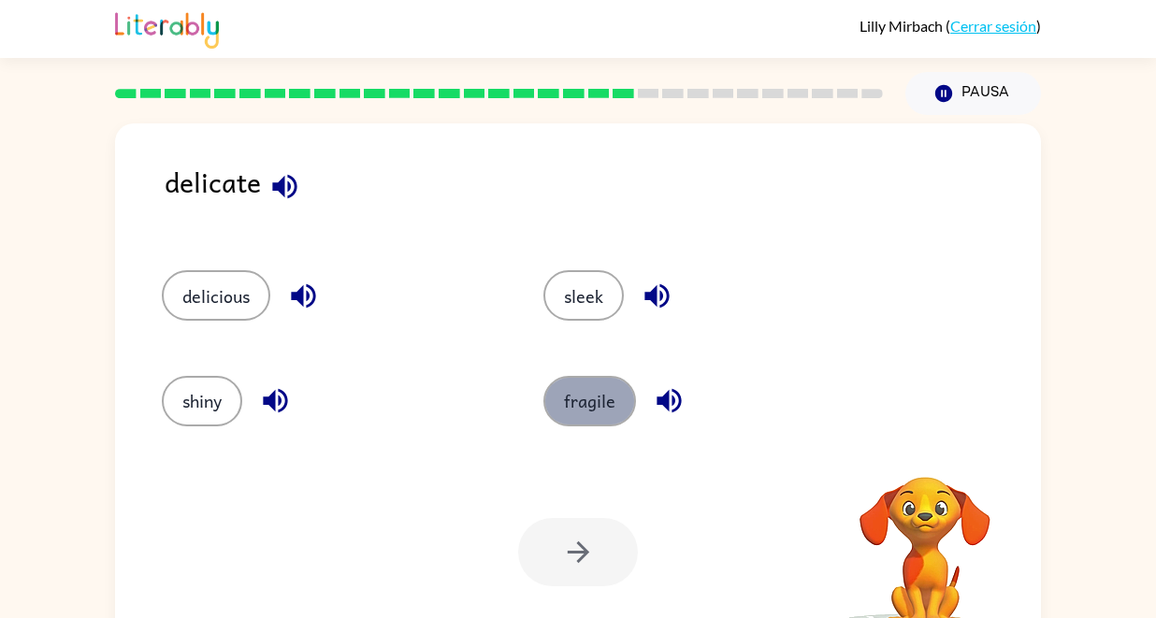
click at [599, 404] on button "fragile" at bounding box center [590, 401] width 93 height 51
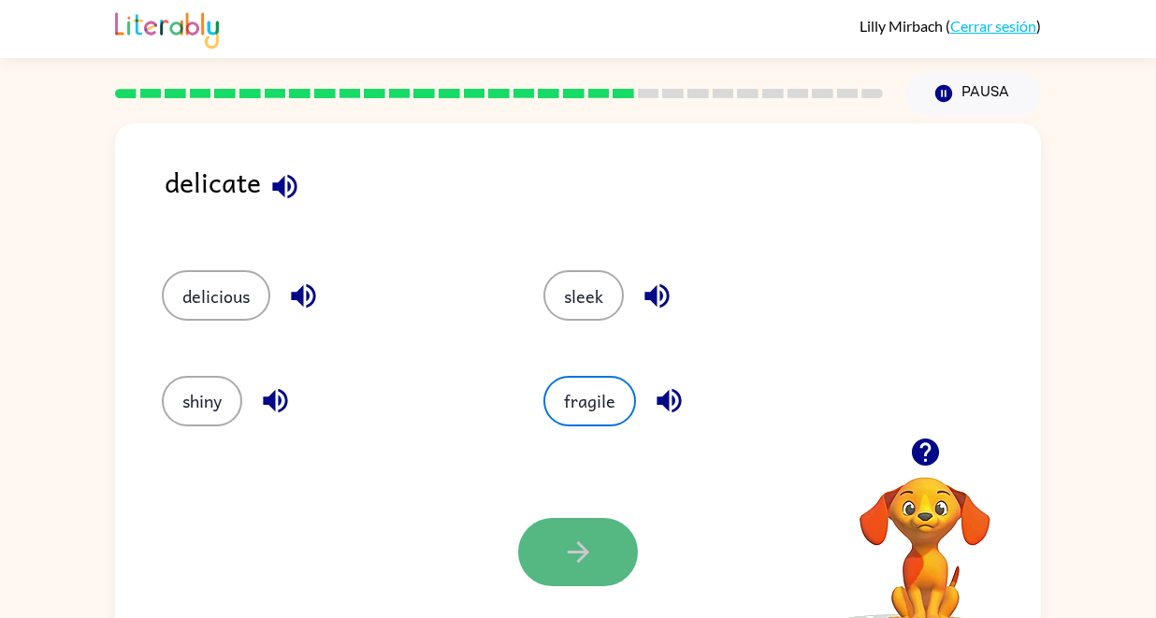
click at [581, 546] on icon "button" at bounding box center [578, 553] width 22 height 22
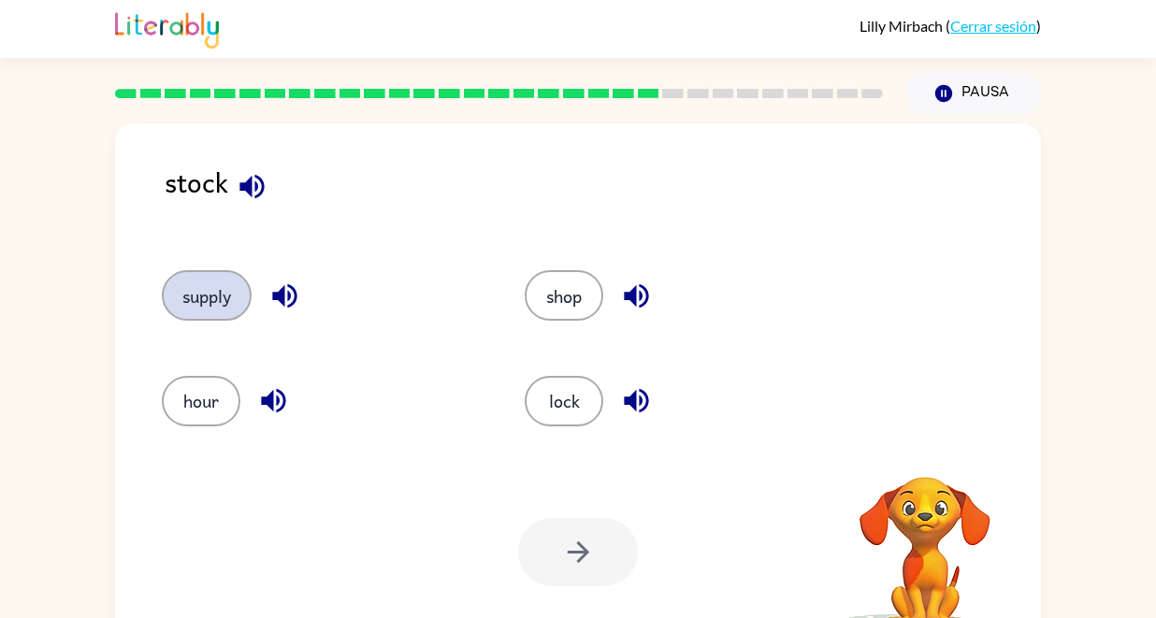
click at [207, 286] on button "supply" at bounding box center [207, 295] width 90 height 51
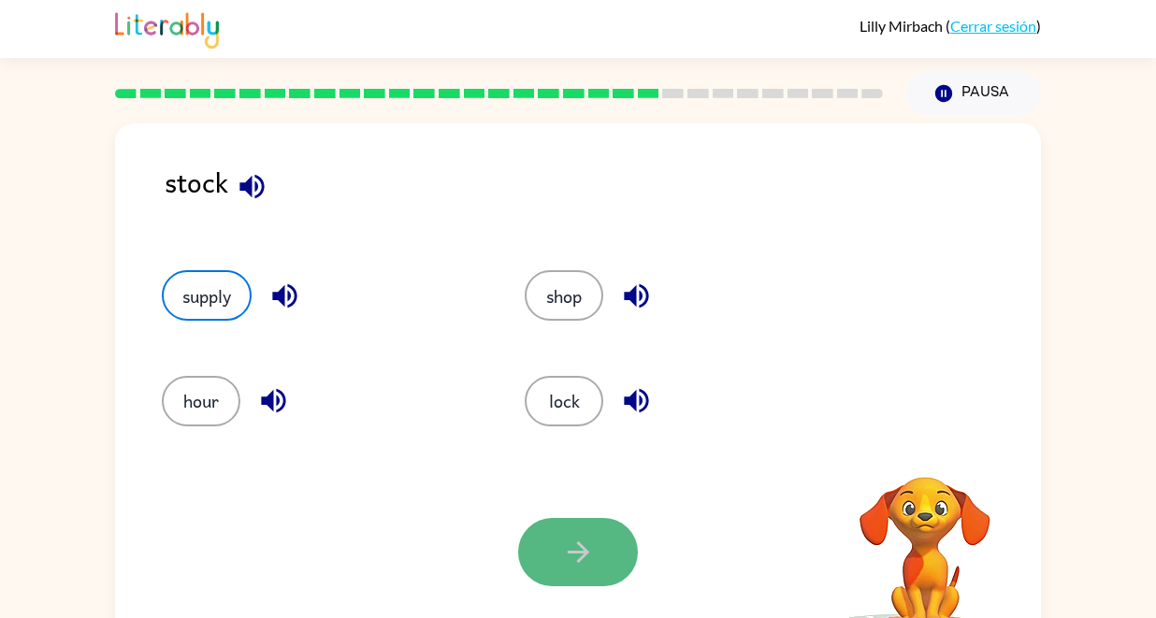
click at [614, 529] on button "button" at bounding box center [578, 552] width 120 height 68
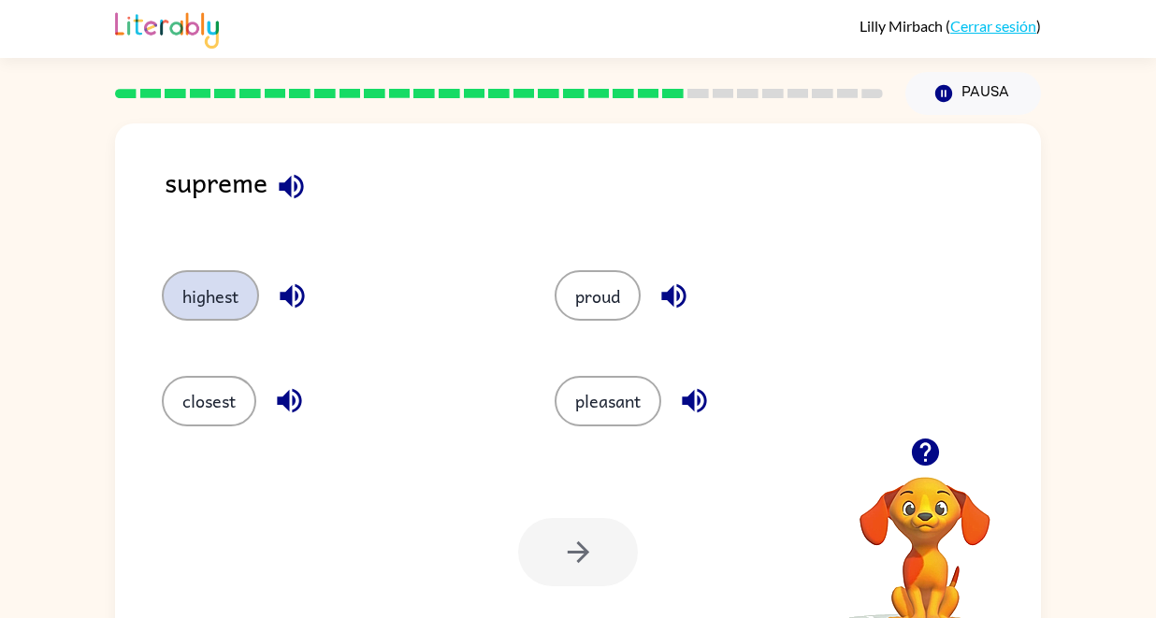
click at [232, 284] on button "highest" at bounding box center [210, 295] width 97 height 51
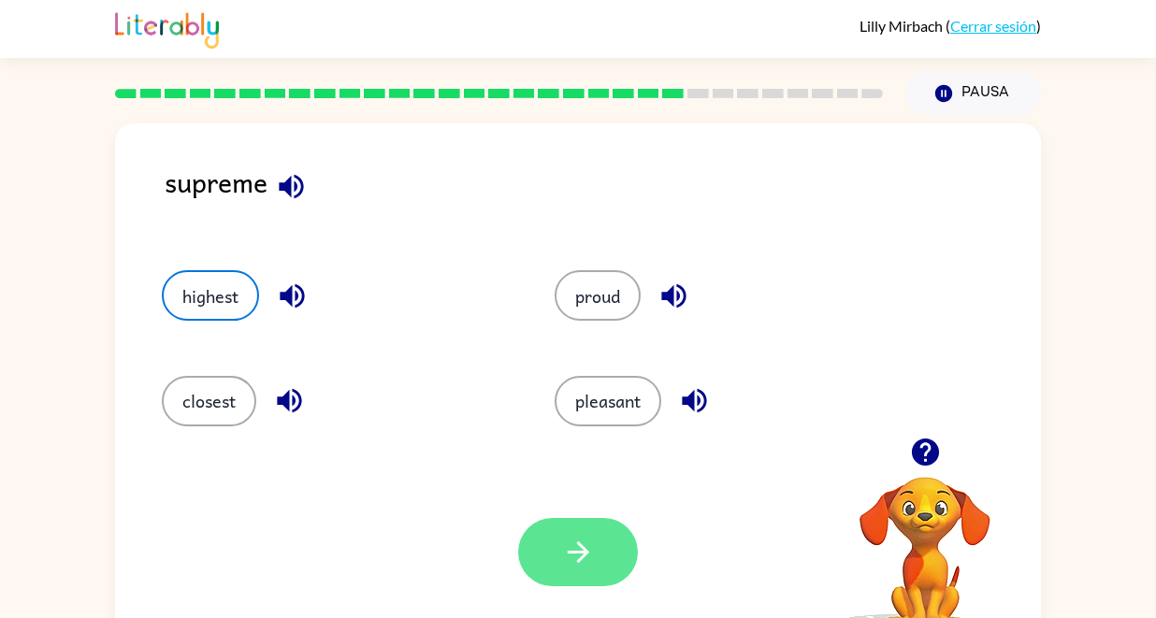
click at [588, 544] on icon "button" at bounding box center [578, 552] width 33 height 33
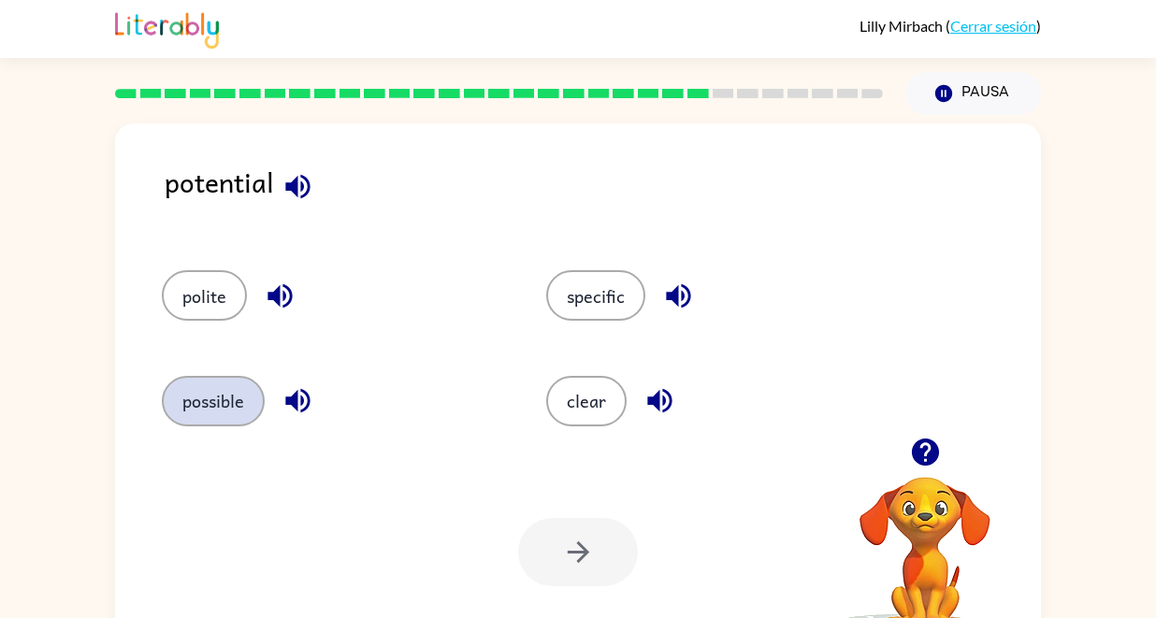
click at [230, 399] on button "possible" at bounding box center [213, 401] width 103 height 51
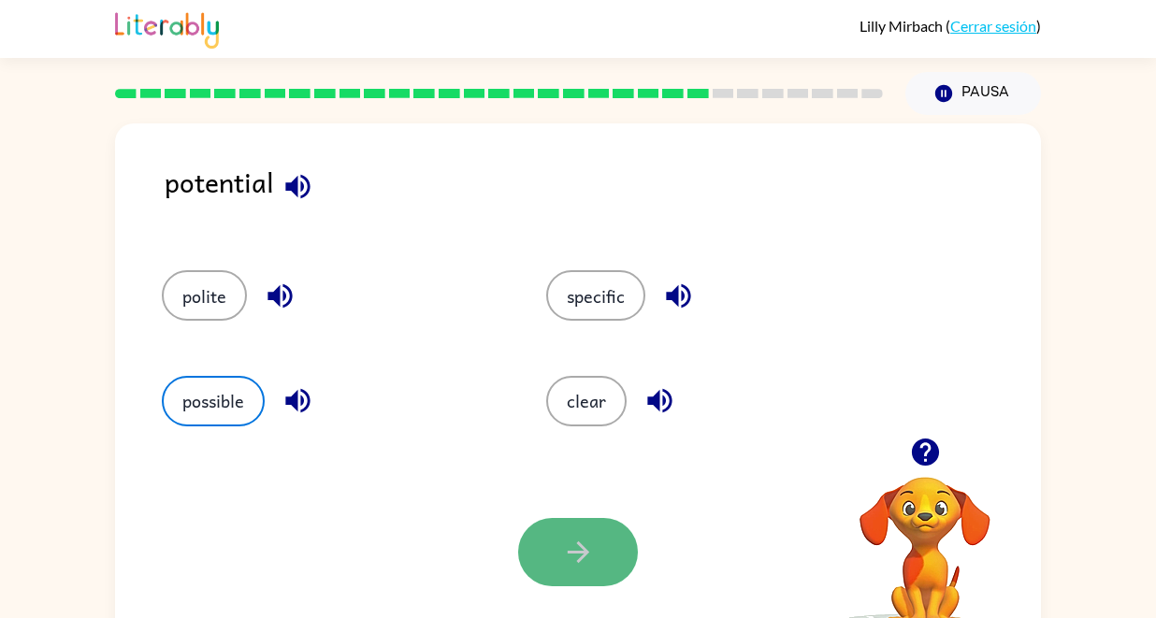
click at [604, 554] on button "button" at bounding box center [578, 552] width 120 height 68
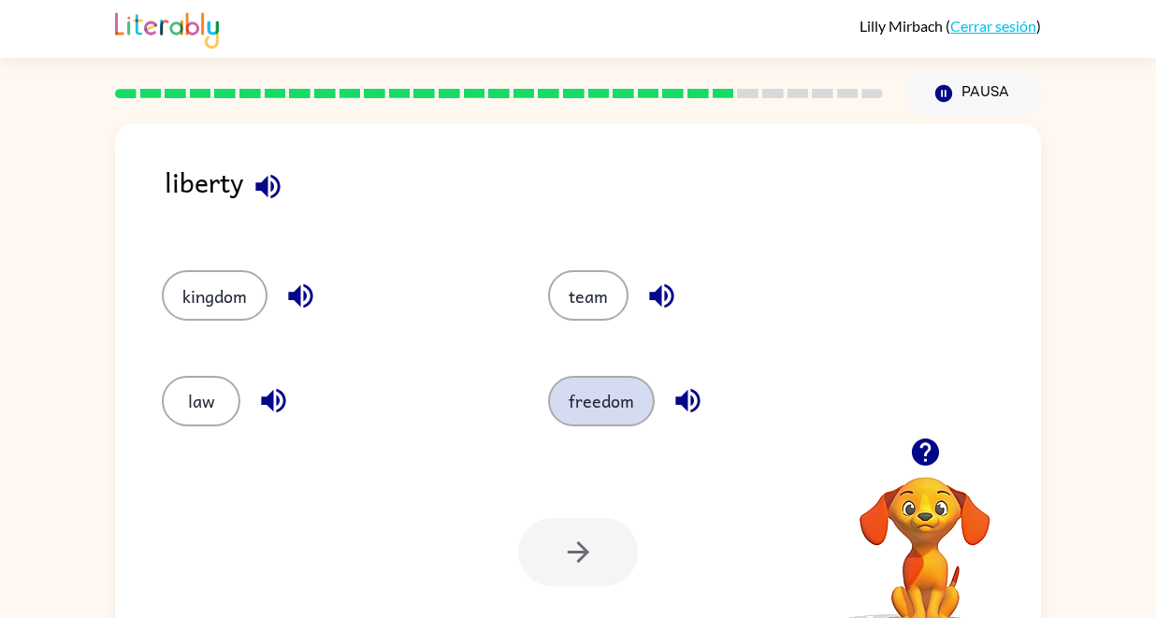
click at [587, 400] on button "freedom" at bounding box center [601, 401] width 107 height 51
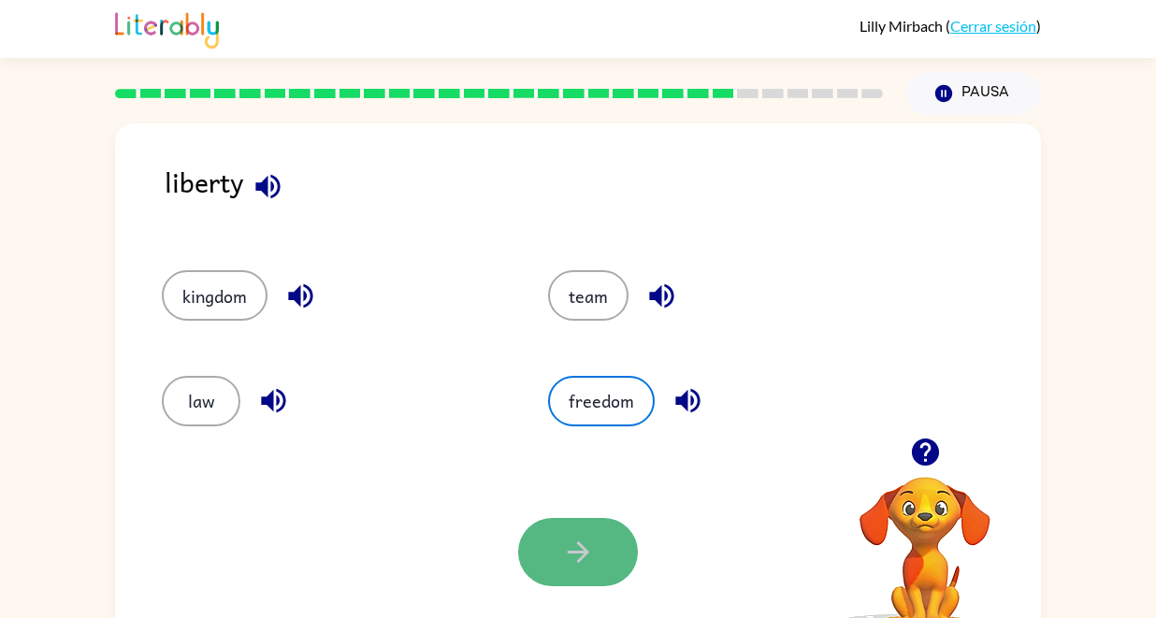
click at [560, 555] on button "button" at bounding box center [578, 552] width 120 height 68
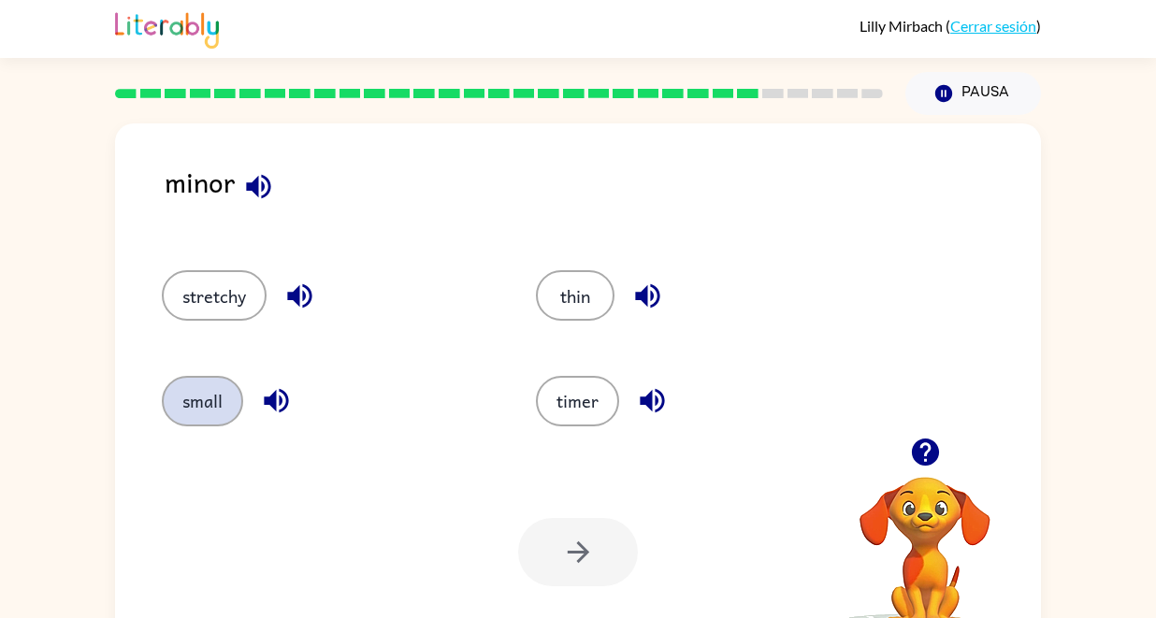
click at [211, 398] on button "small" at bounding box center [202, 401] width 81 height 51
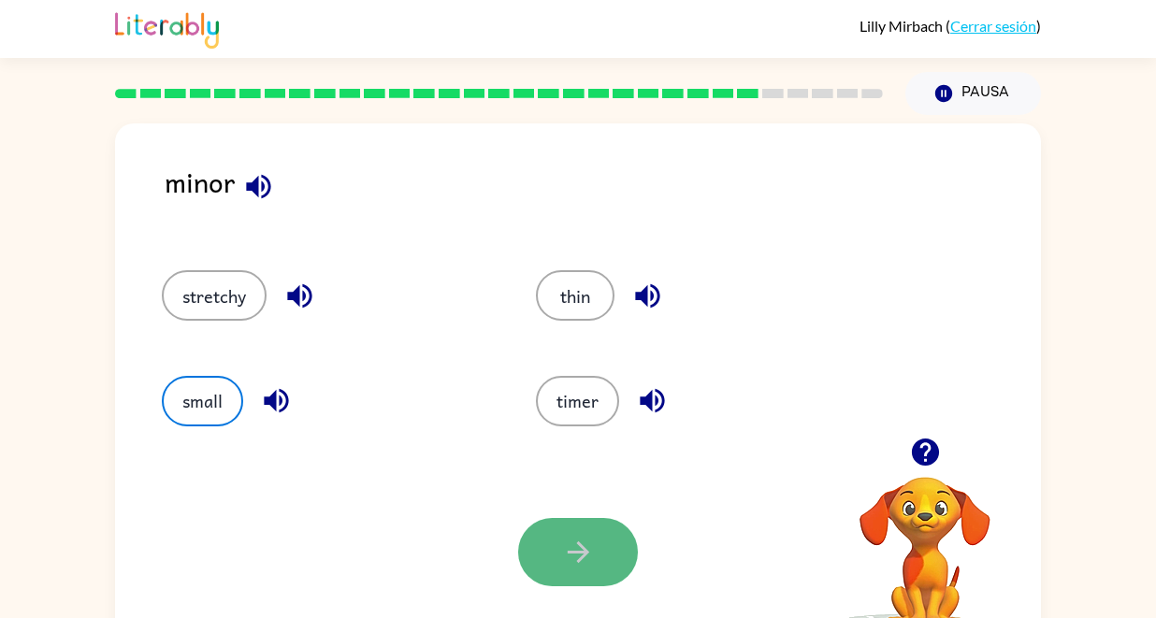
click at [558, 536] on button "button" at bounding box center [578, 552] width 120 height 68
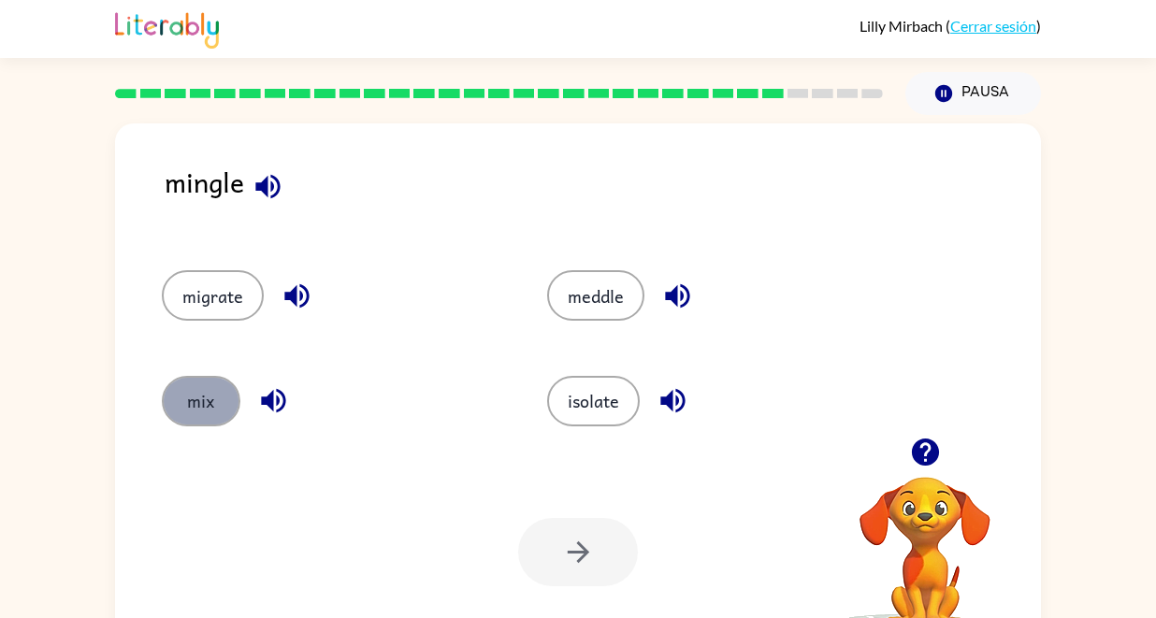
click at [218, 399] on button "mix" at bounding box center [201, 401] width 79 height 51
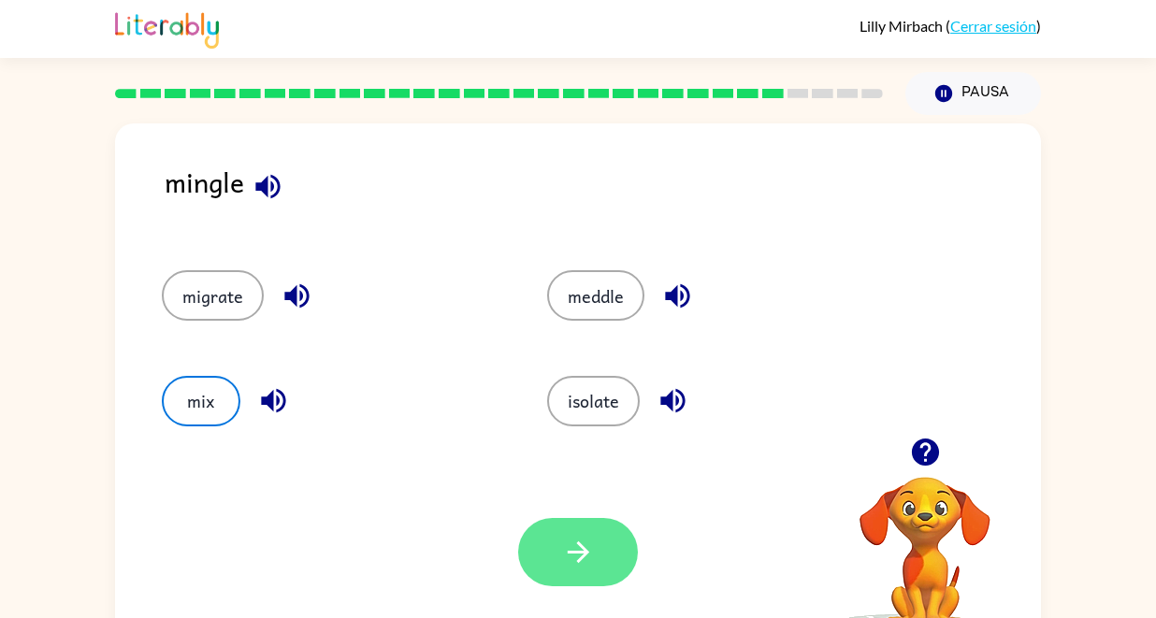
click at [564, 543] on icon "button" at bounding box center [578, 552] width 33 height 33
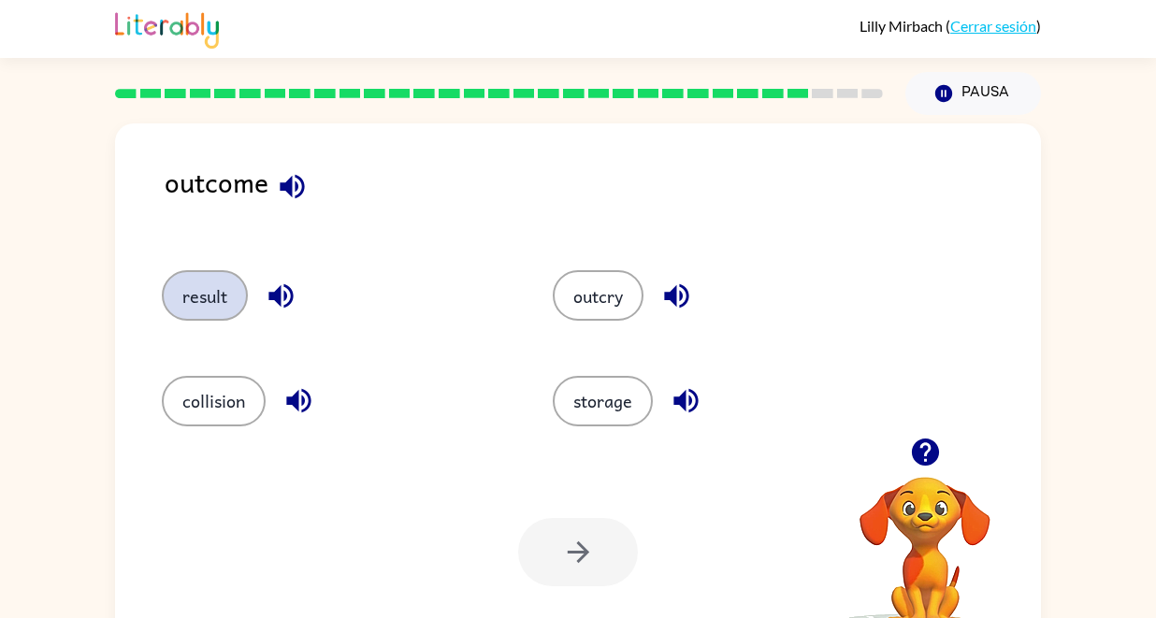
click at [208, 297] on button "result" at bounding box center [205, 295] width 86 height 51
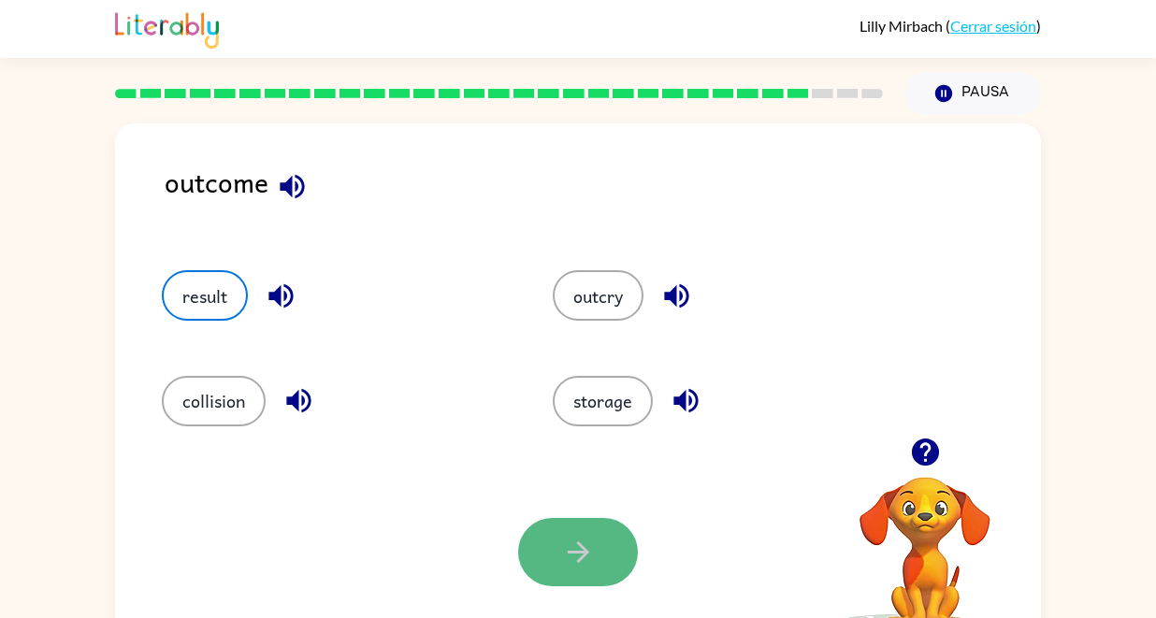
click at [572, 531] on button "button" at bounding box center [578, 552] width 120 height 68
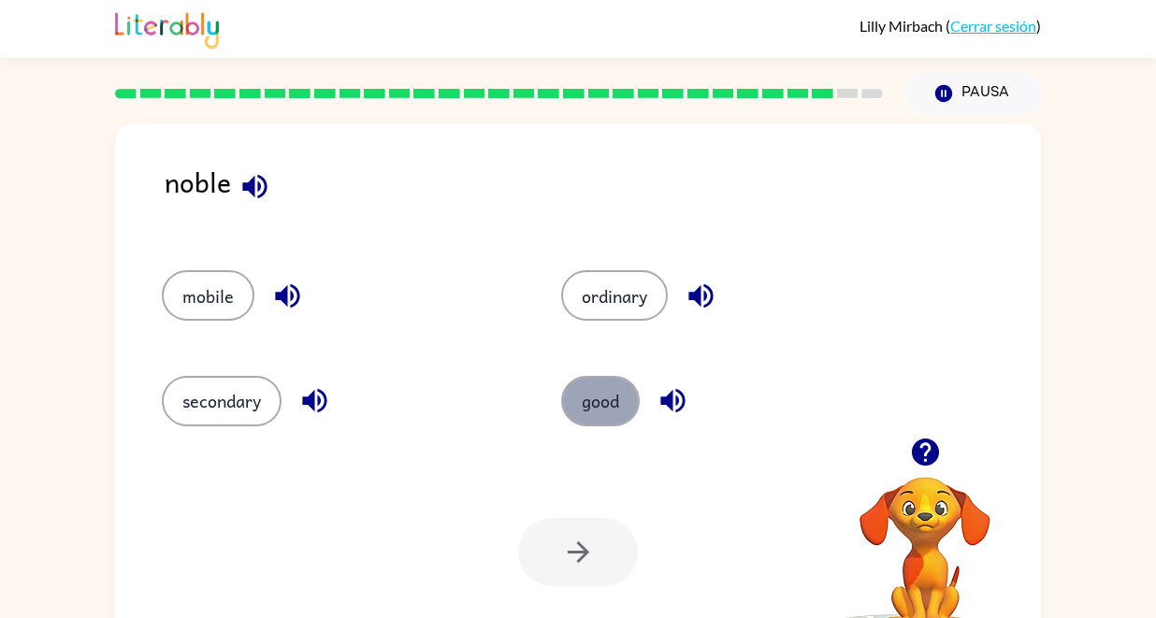
click at [600, 409] on button "good" at bounding box center [600, 401] width 79 height 51
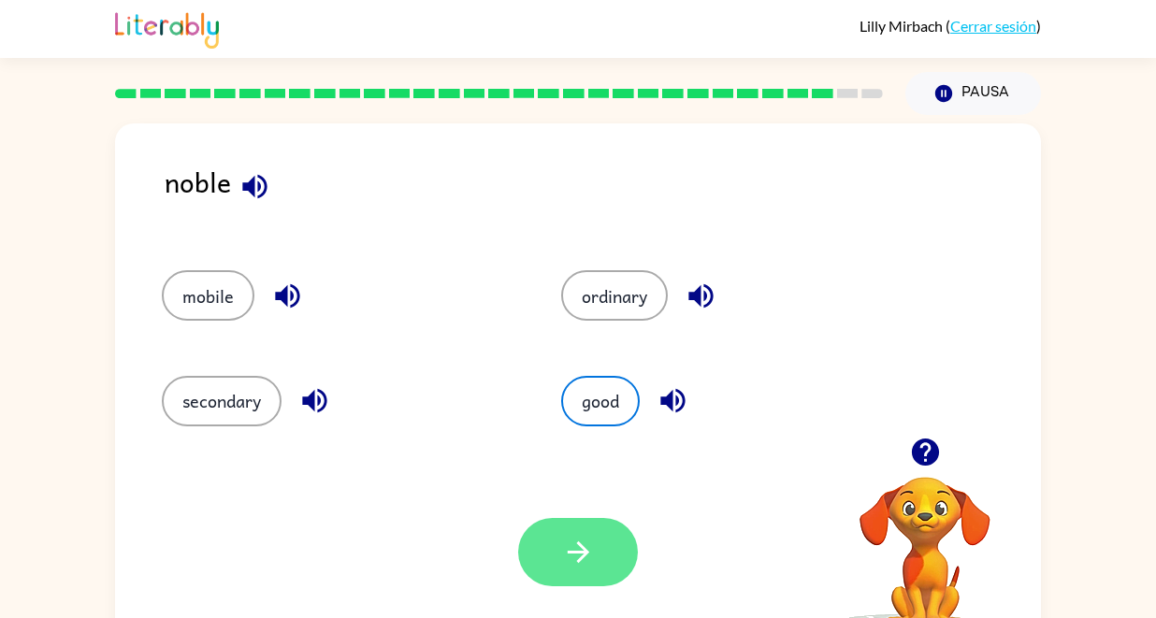
click at [589, 565] on icon "button" at bounding box center [578, 552] width 33 height 33
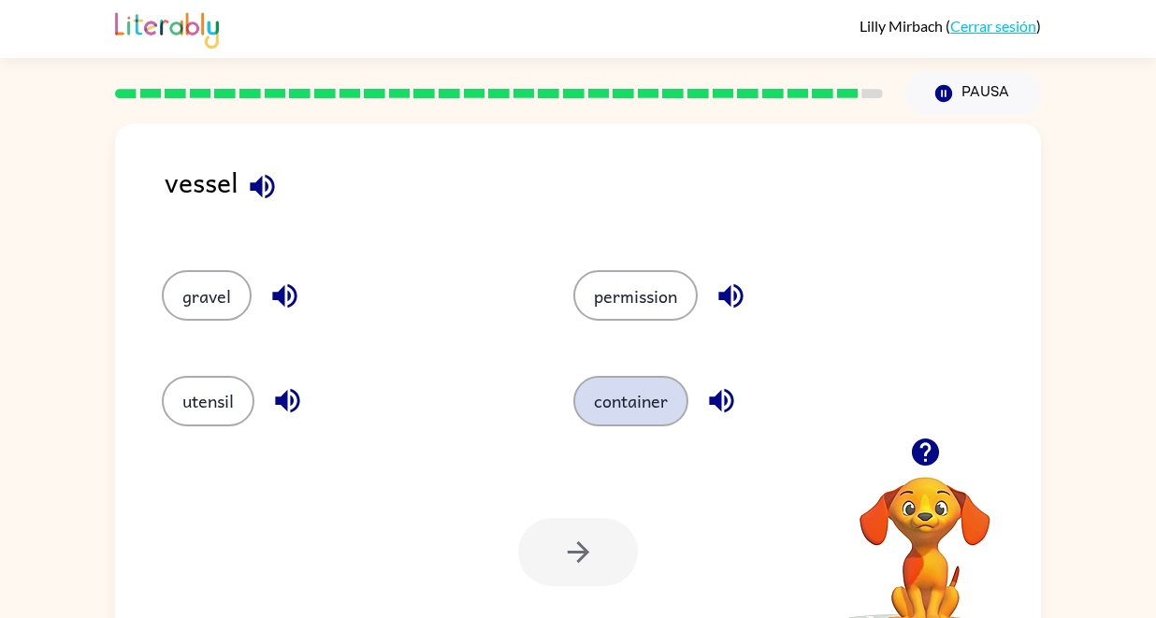
click at [626, 408] on button "container" at bounding box center [630, 401] width 115 height 51
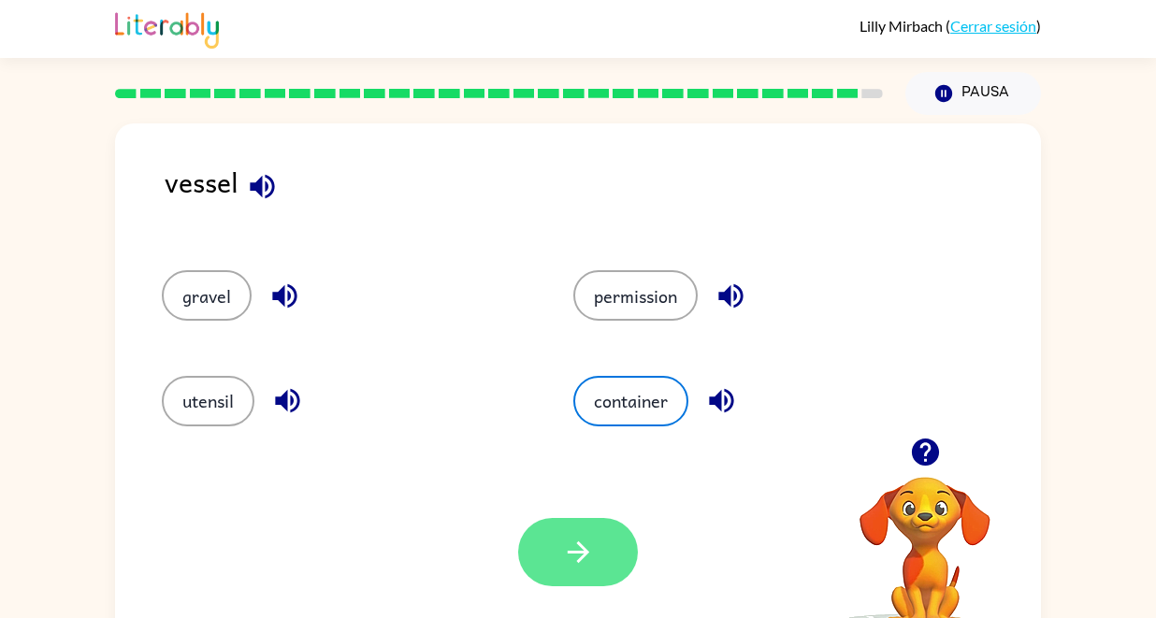
click at [589, 558] on icon "button" at bounding box center [578, 552] width 33 height 33
